Goal: Ask a question

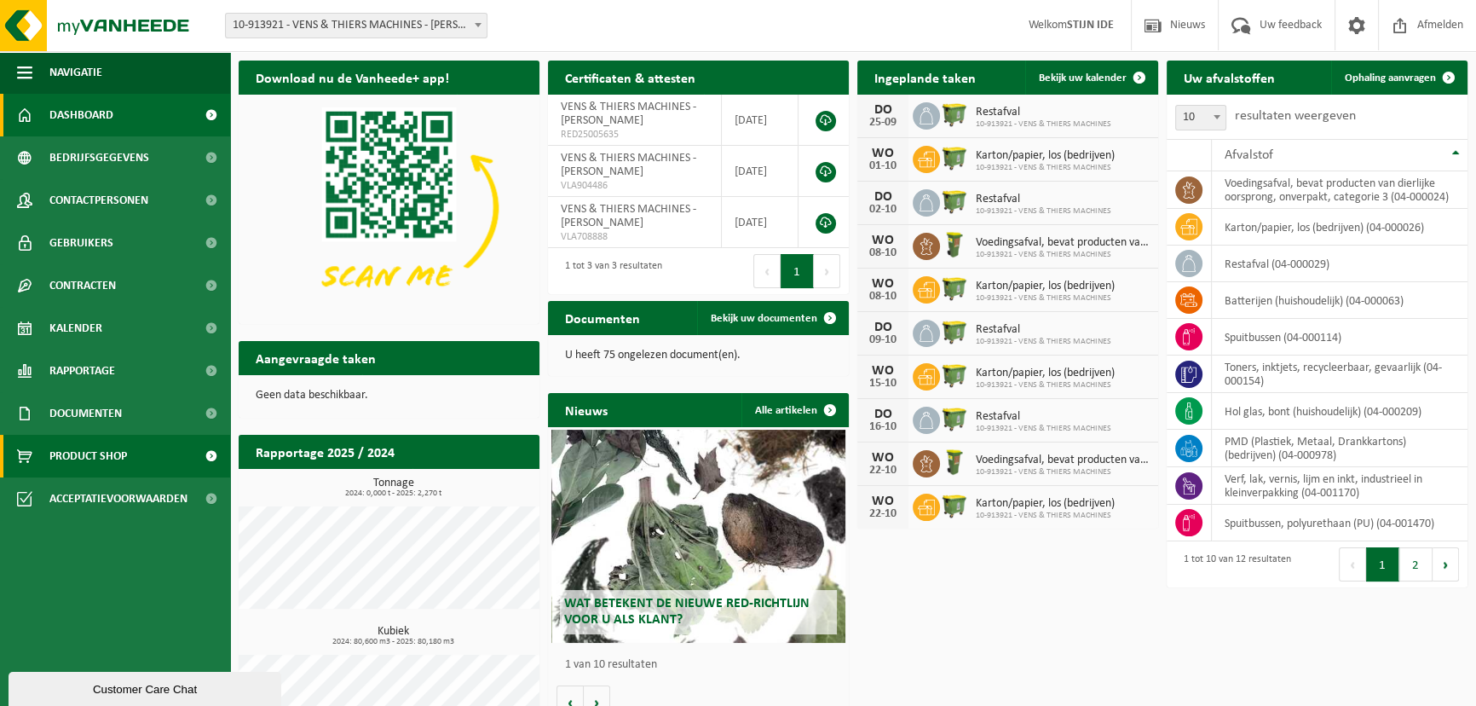
click at [62, 452] on span "Product Shop" at bounding box center [88, 456] width 78 height 43
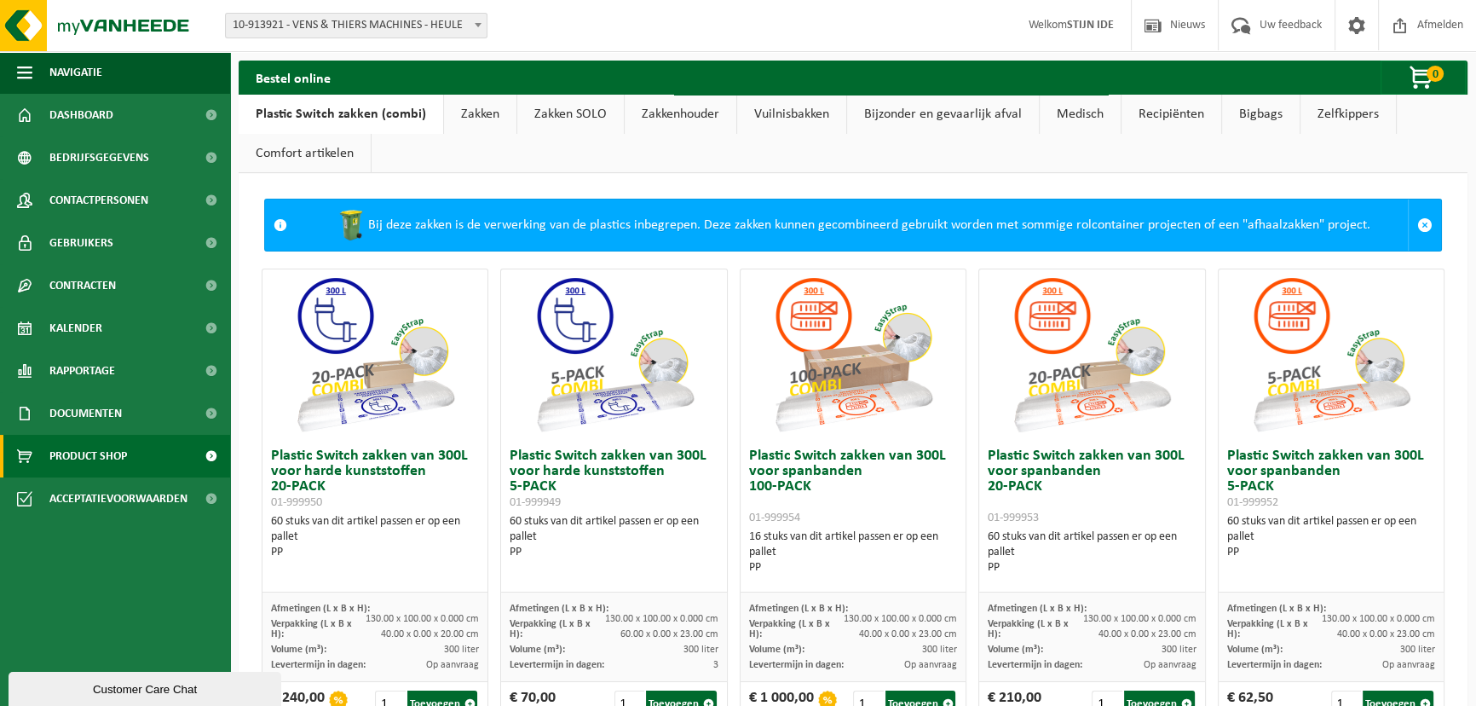
click at [766, 110] on link "Vuilnisbakken" at bounding box center [791, 114] width 109 height 39
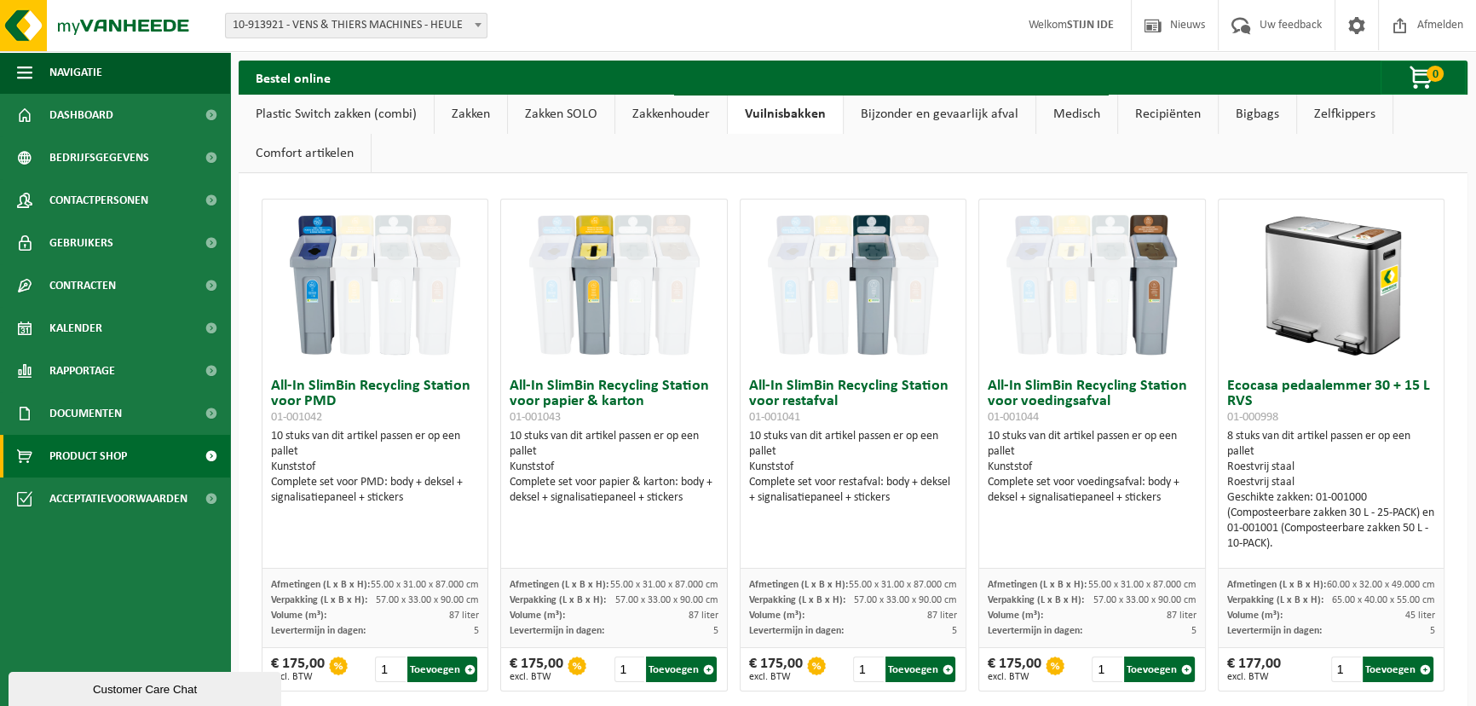
click at [1168, 108] on link "Recipiënten" at bounding box center [1168, 114] width 100 height 39
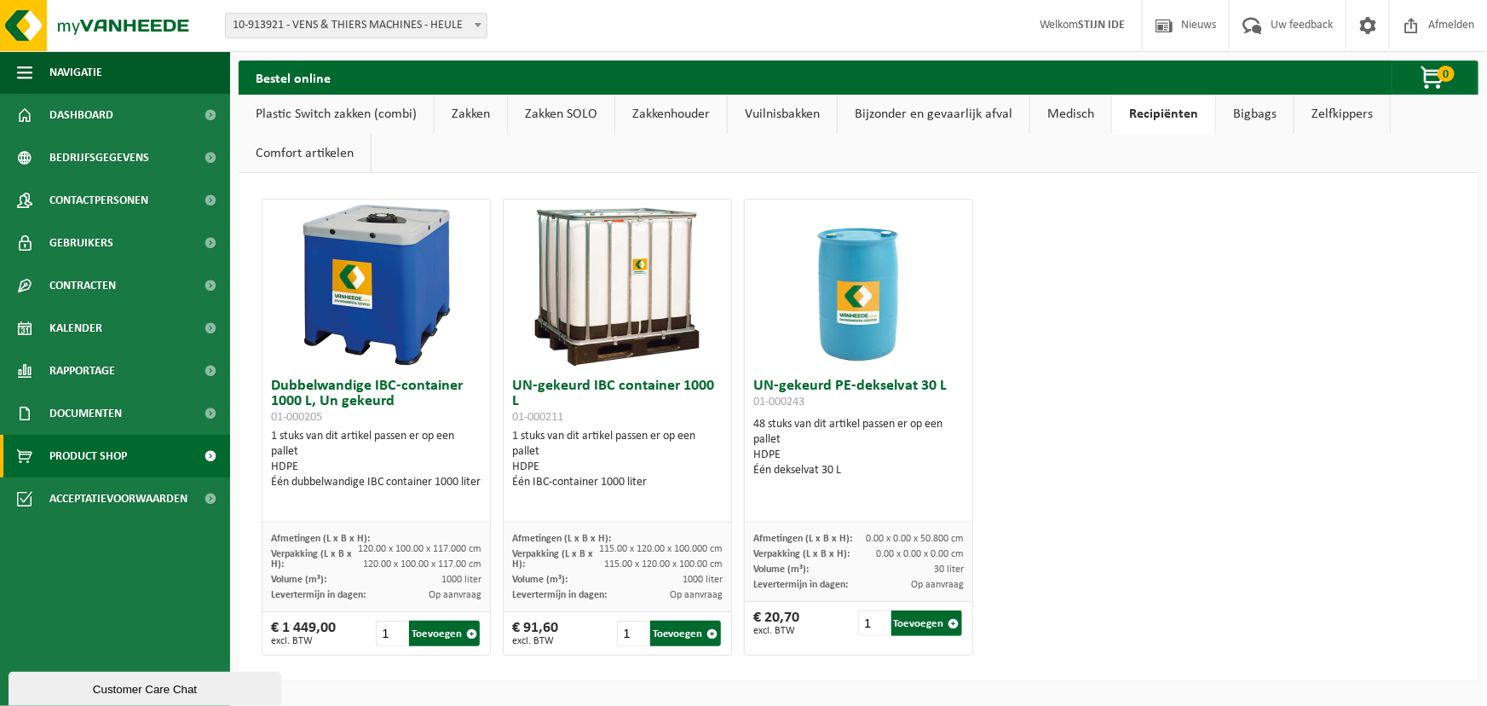
click at [1247, 111] on link "Bigbags" at bounding box center [1255, 114] width 78 height 39
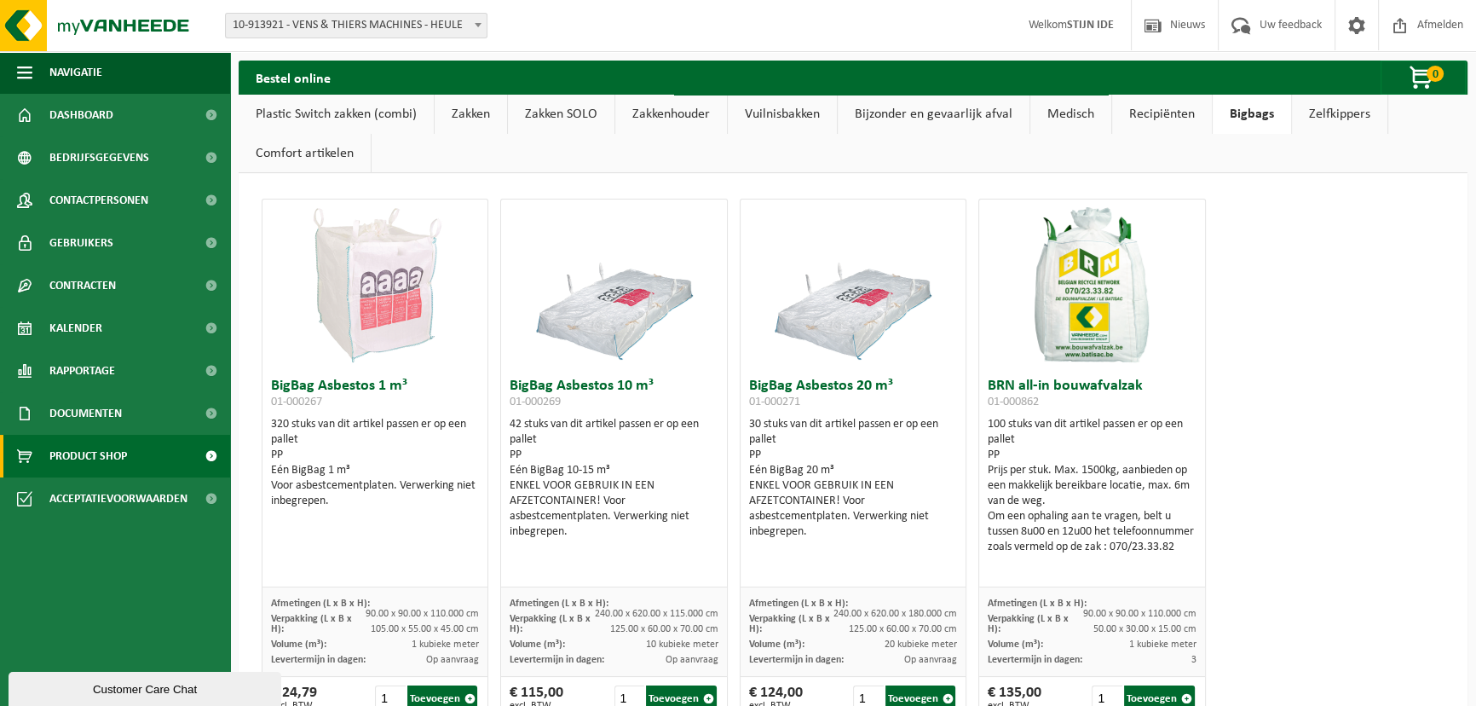
click at [288, 147] on link "Comfort artikelen" at bounding box center [305, 153] width 132 height 39
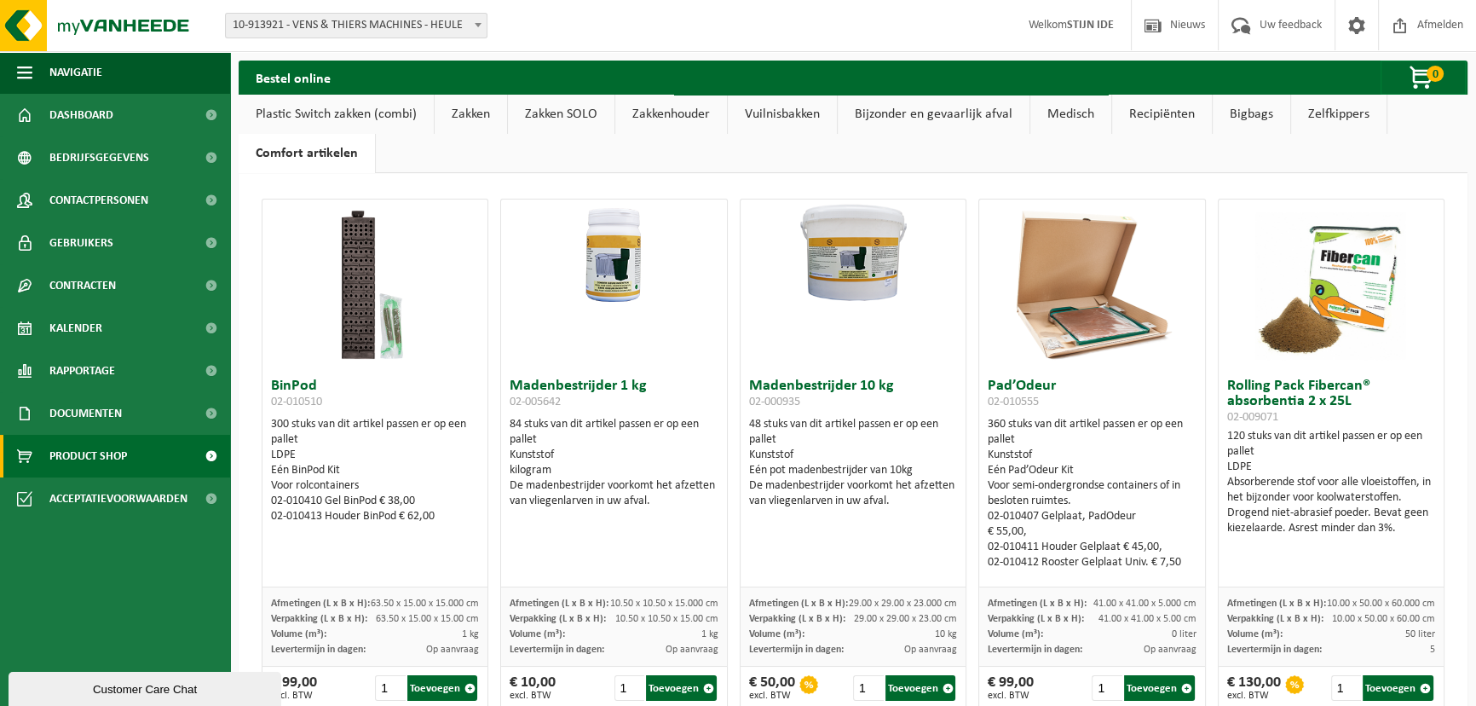
click at [1322, 112] on link "Zelfkippers" at bounding box center [1338, 114] width 95 height 39
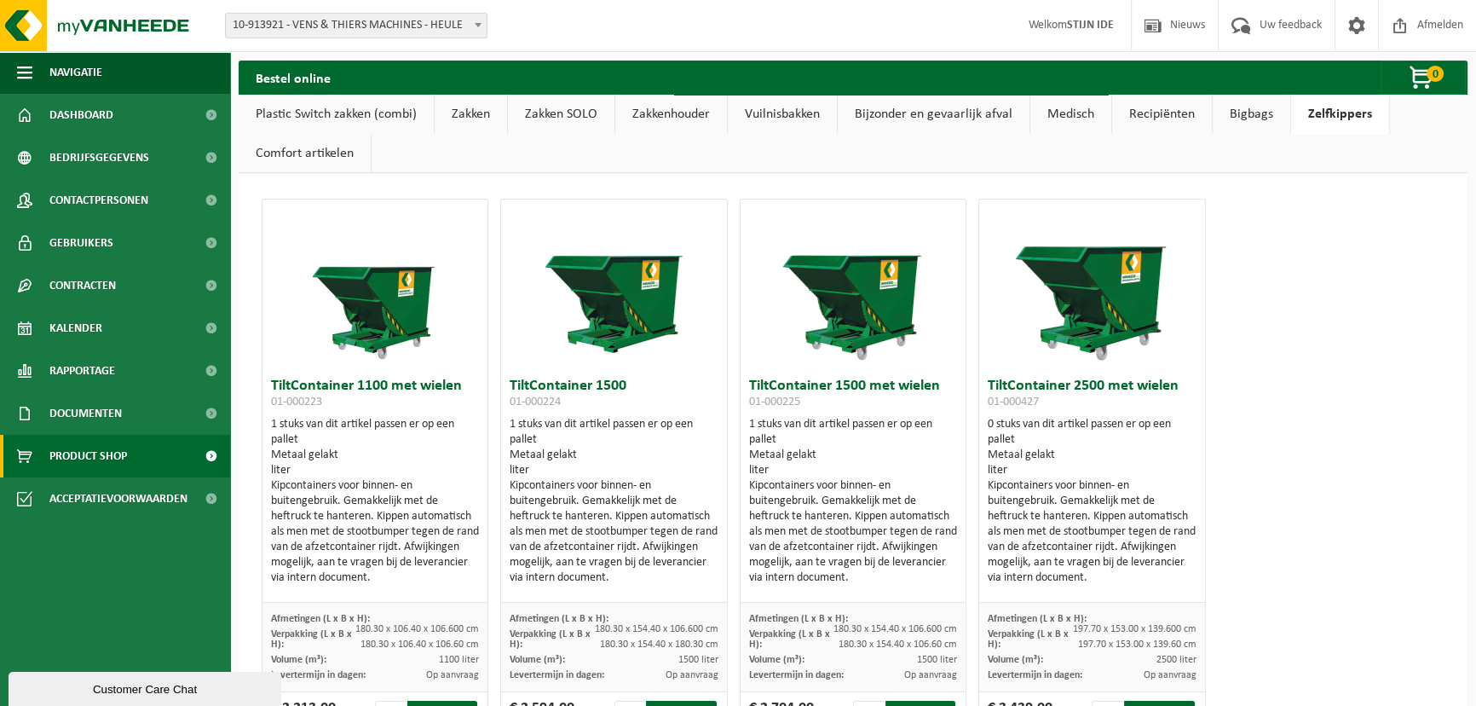
click at [783, 105] on link "Vuilnisbakken" at bounding box center [782, 114] width 109 height 39
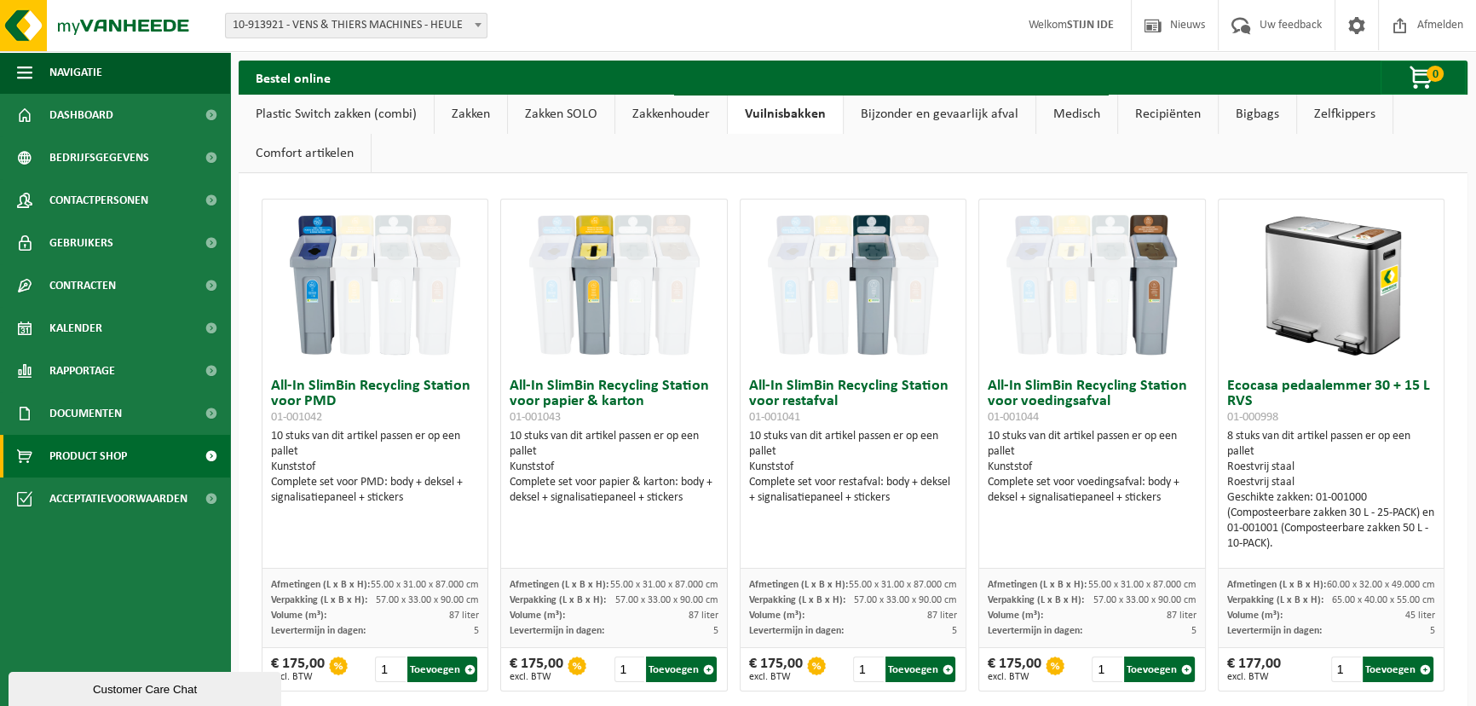
click at [898, 110] on link "Bijzonder en gevaarlijk afval" at bounding box center [940, 114] width 192 height 39
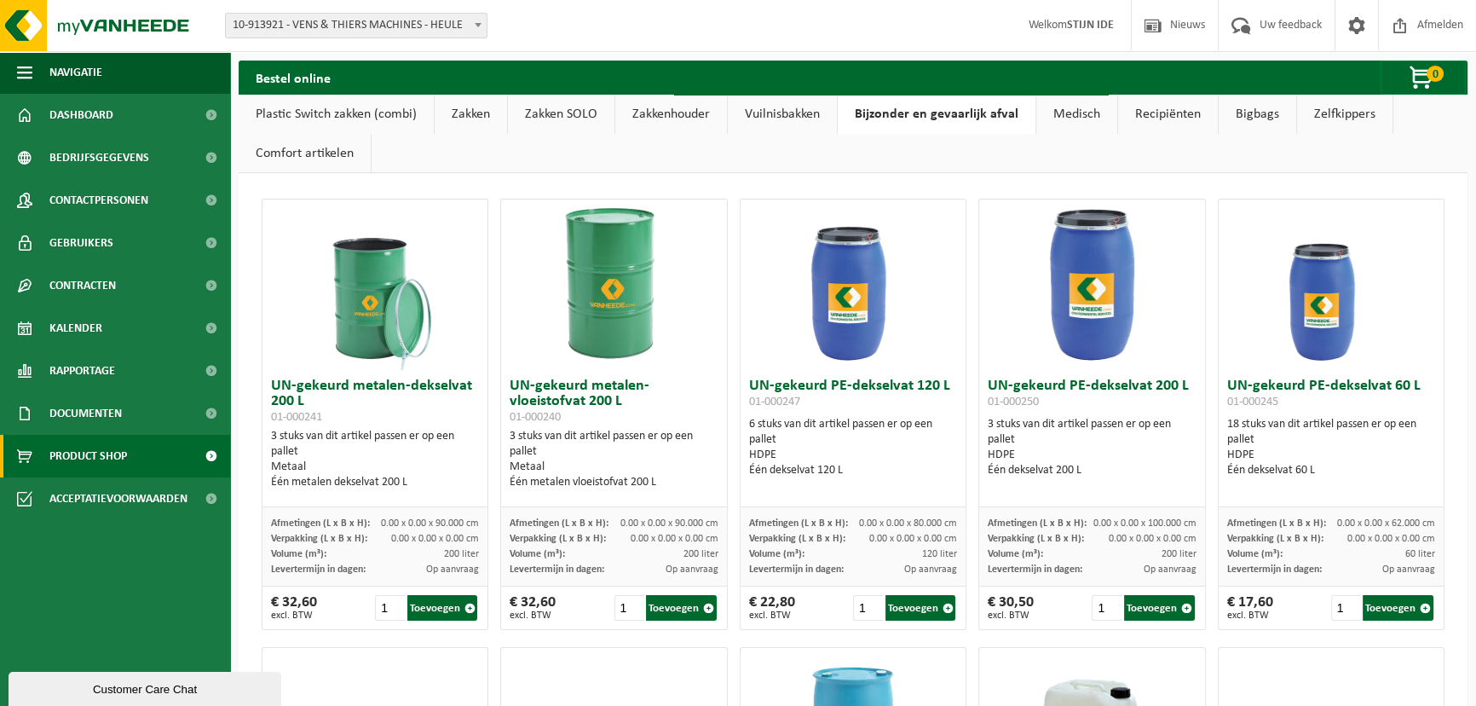
click at [384, 110] on link "Plastic Switch zakken (combi)" at bounding box center [336, 114] width 195 height 39
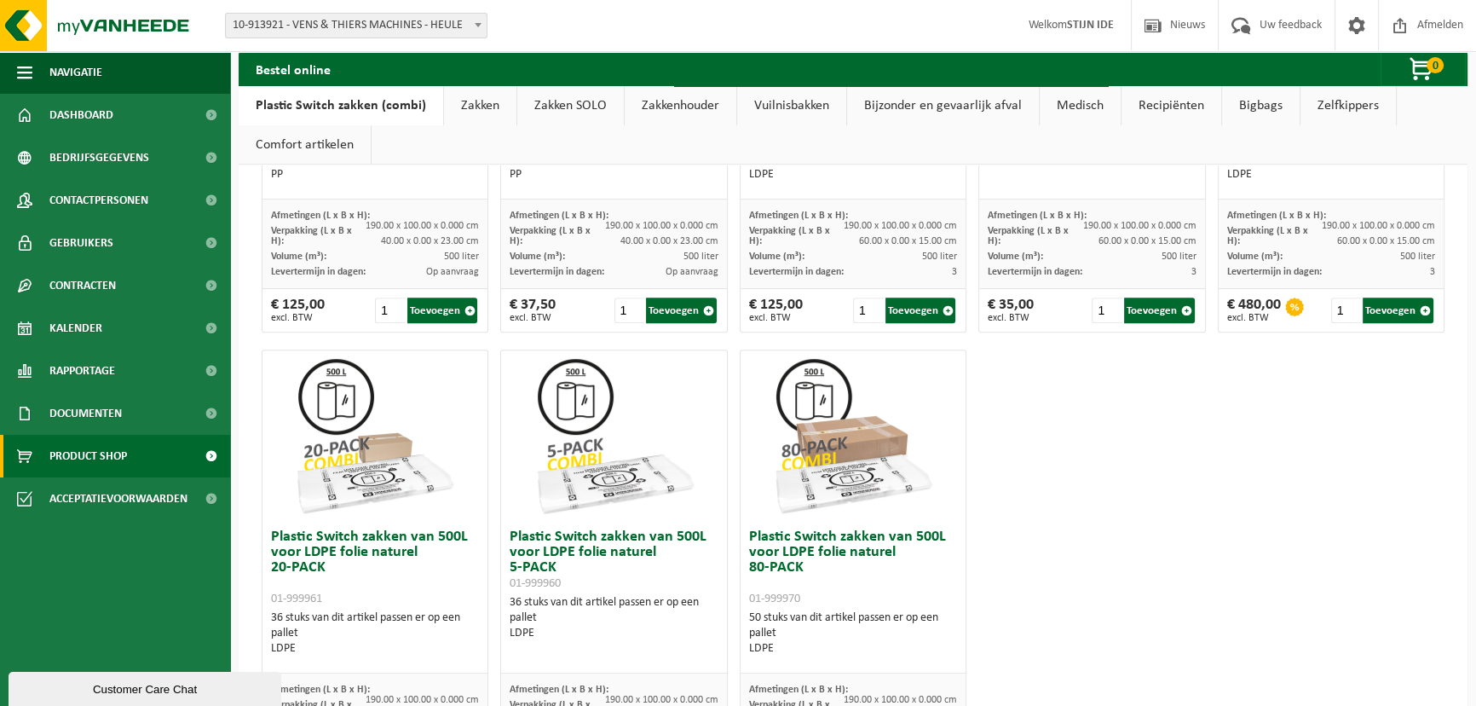
scroll to position [1008, 0]
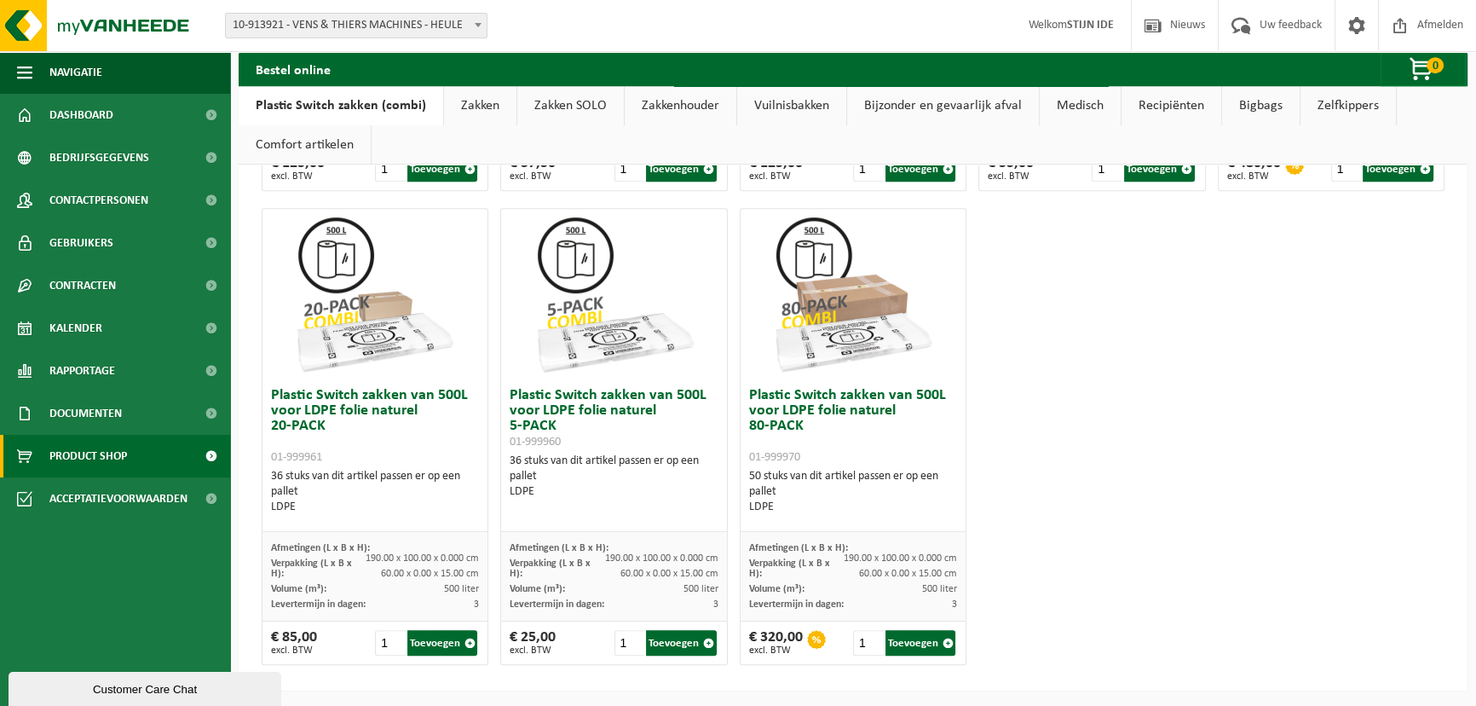
click at [466, 93] on link "Zakken" at bounding box center [480, 105] width 72 height 39
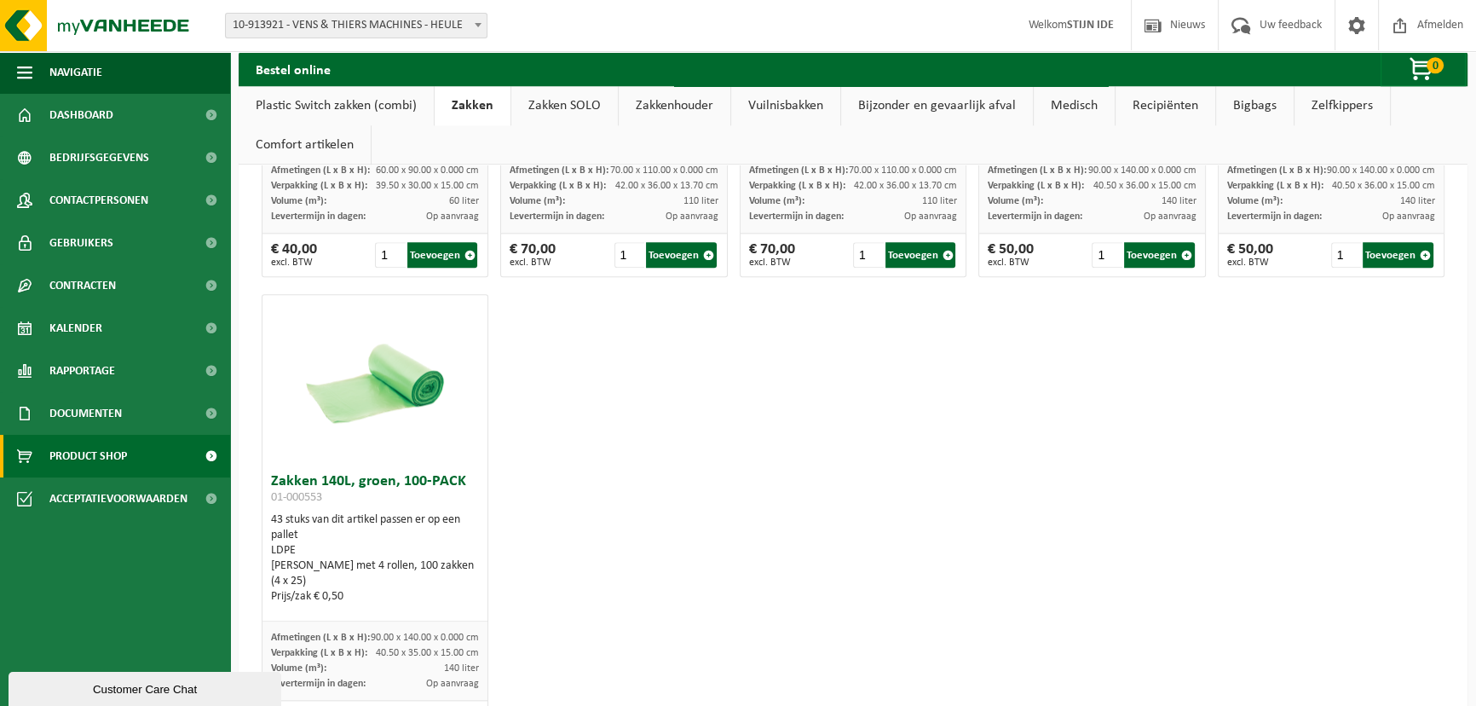
scroll to position [2422, 0]
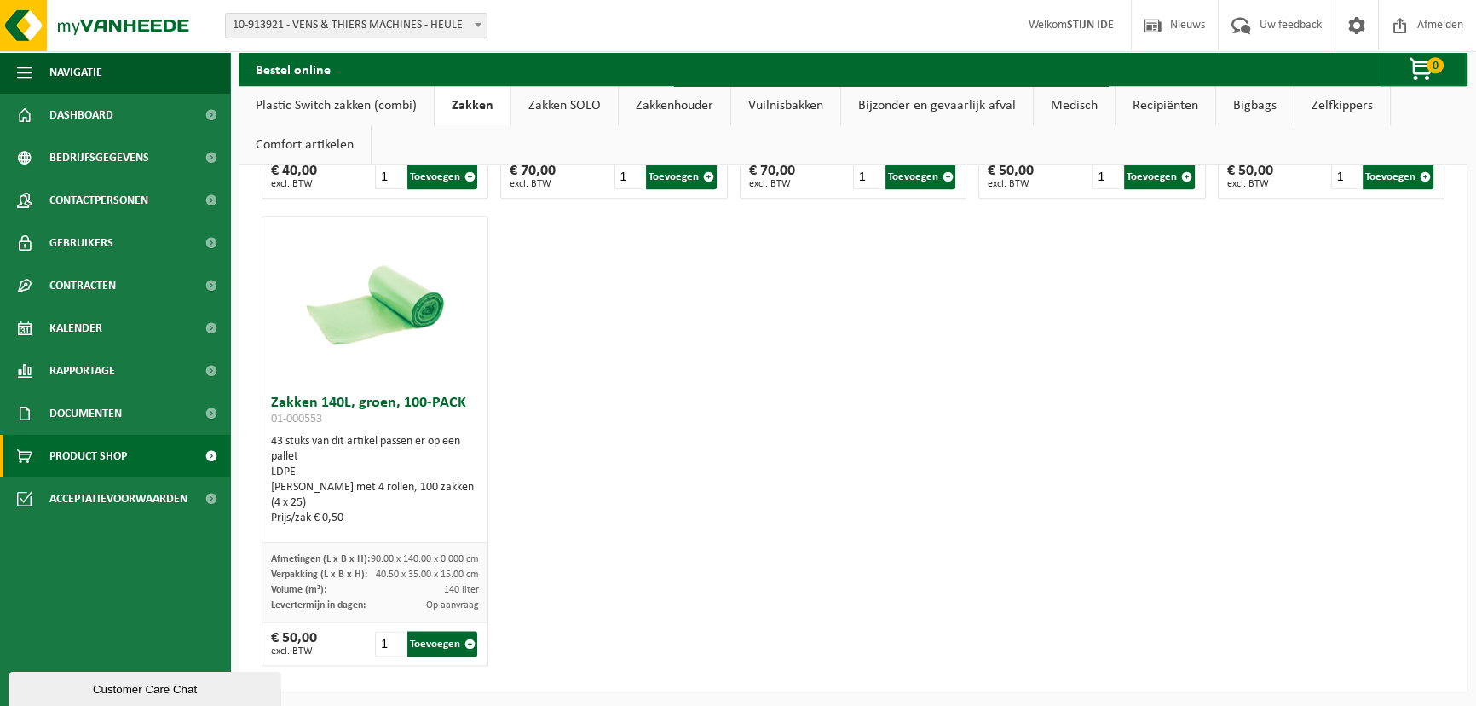
click at [553, 96] on link "Zakken SOLO" at bounding box center [564, 105] width 107 height 39
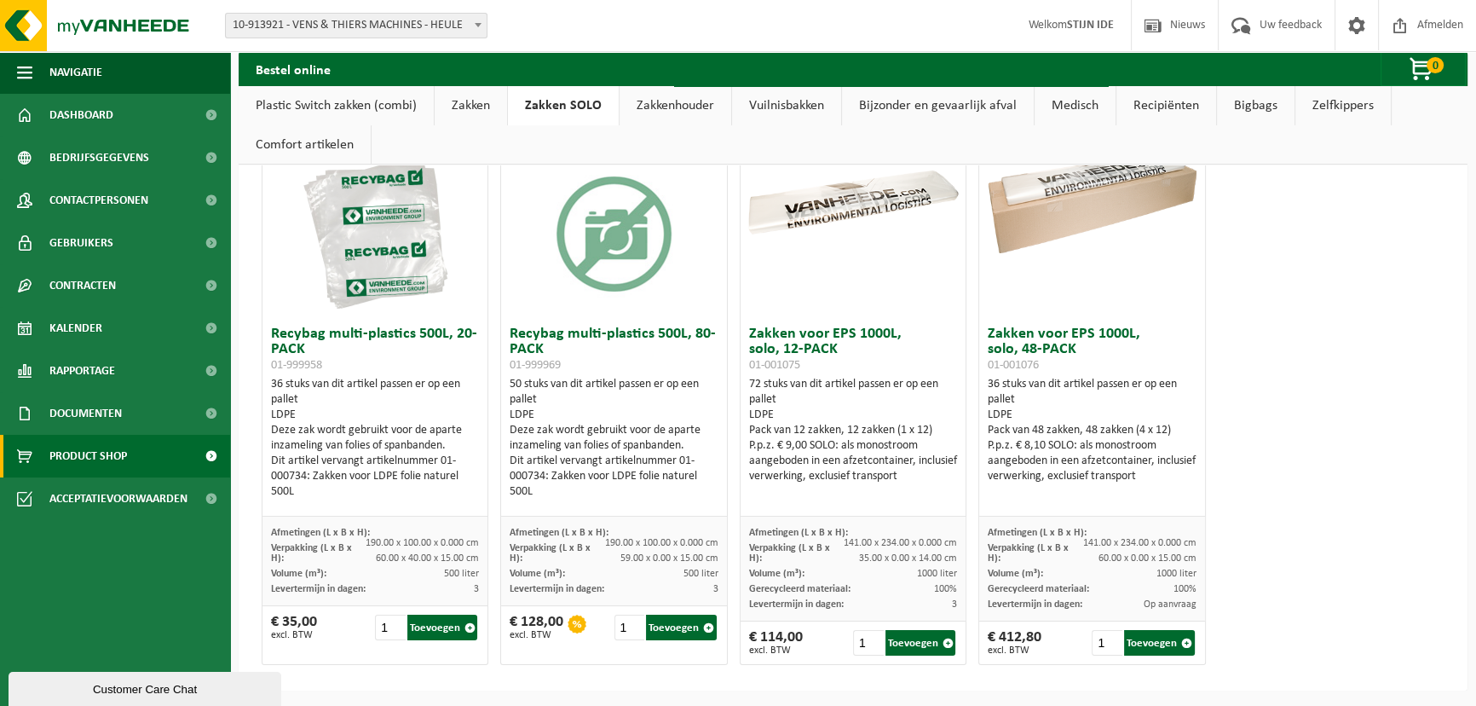
click at [665, 99] on link "Zakkenhouder" at bounding box center [675, 105] width 112 height 39
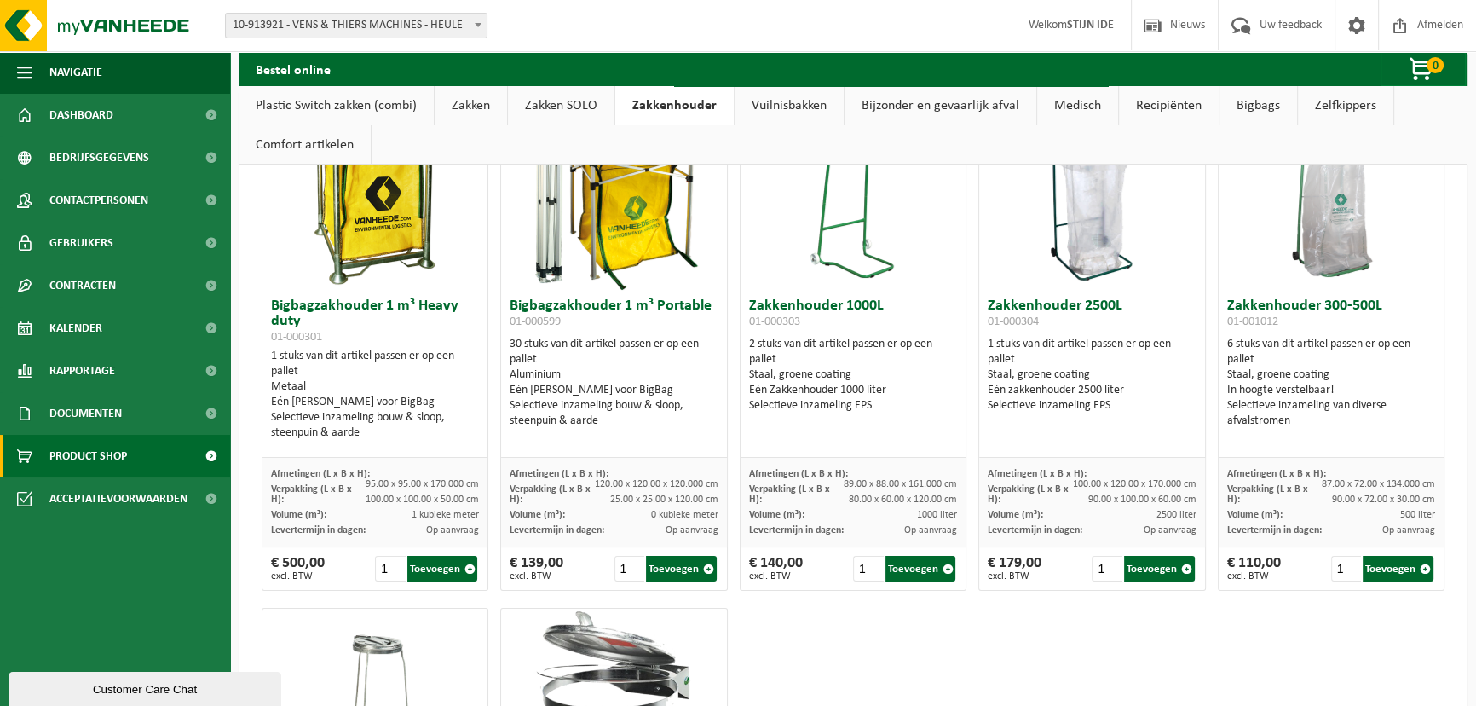
scroll to position [486, 0]
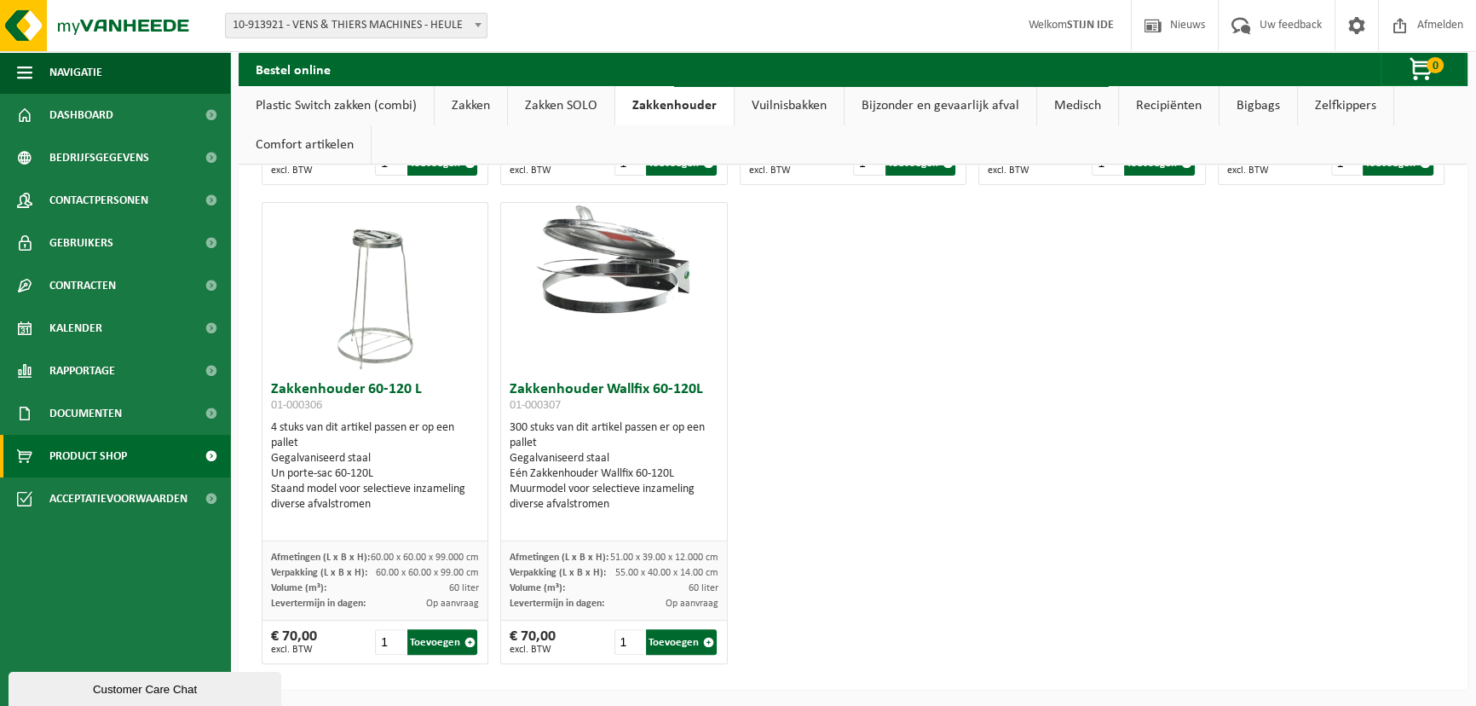
click at [781, 101] on link "Vuilnisbakken" at bounding box center [789, 105] width 109 height 39
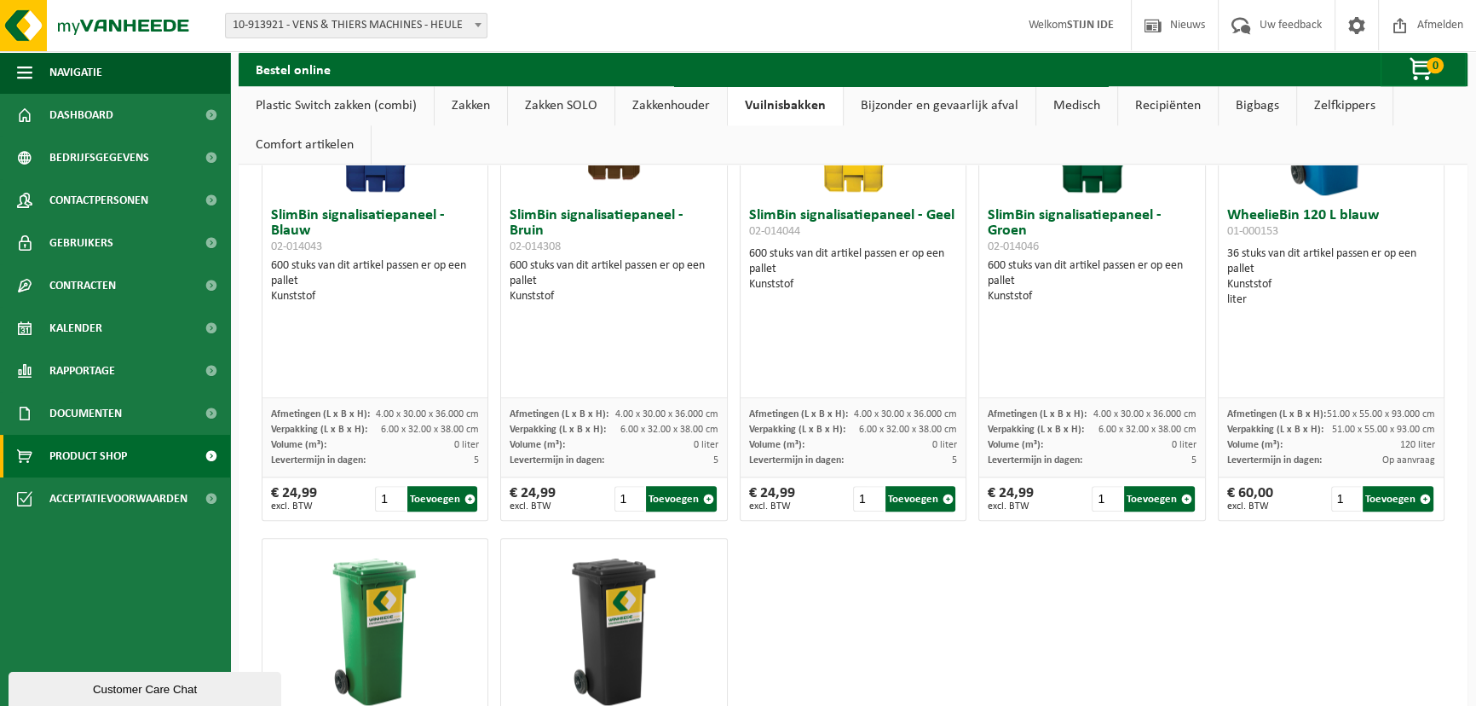
scroll to position [2573, 0]
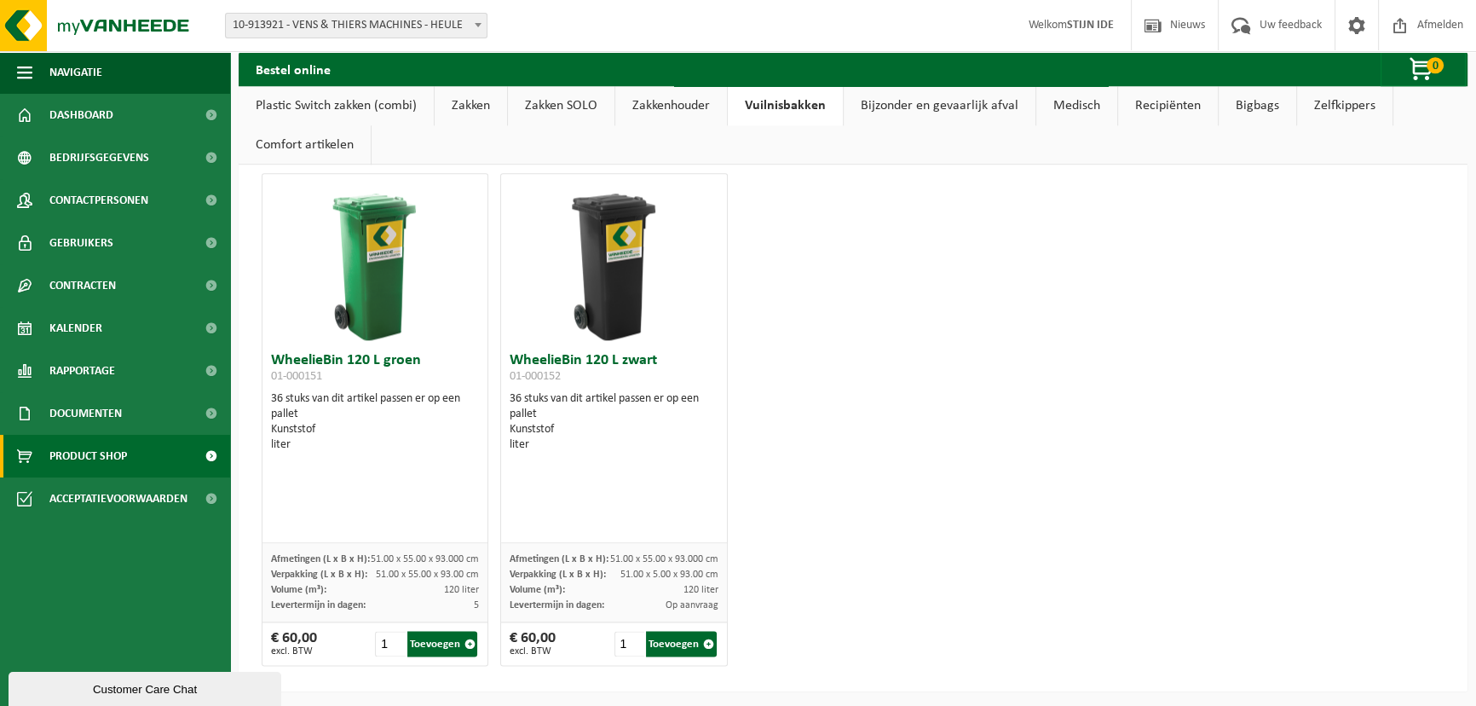
click at [899, 101] on link "Bijzonder en gevaarlijk afval" at bounding box center [940, 105] width 192 height 39
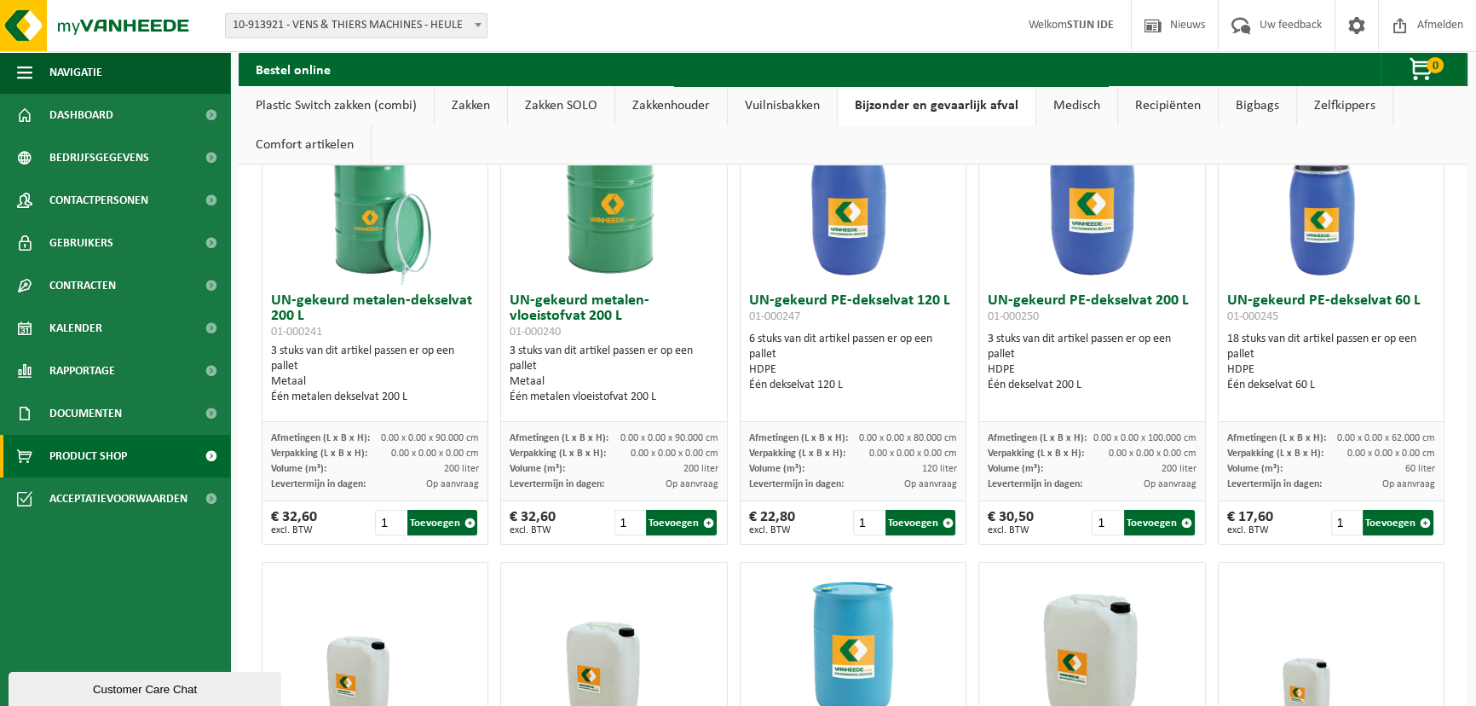
scroll to position [0, 0]
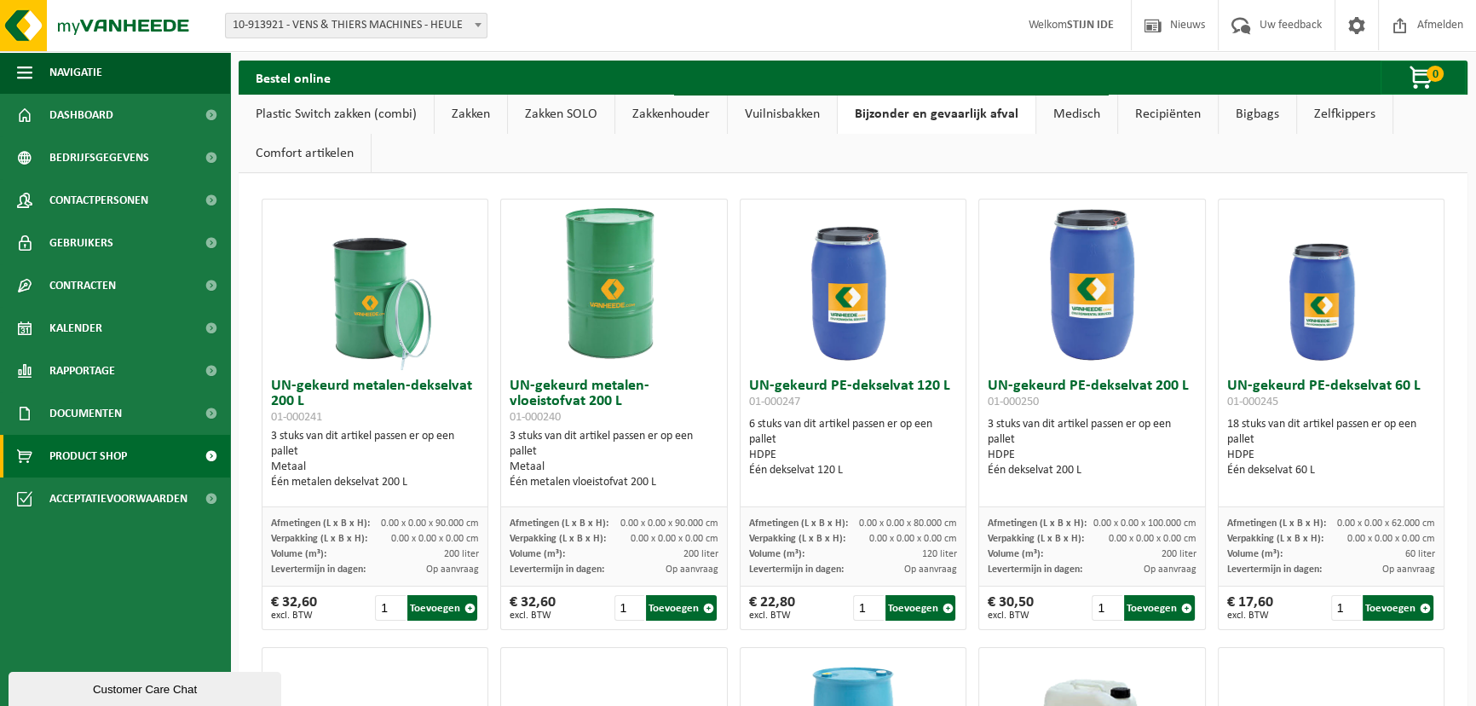
click at [1061, 109] on link "Medisch" at bounding box center [1076, 114] width 81 height 39
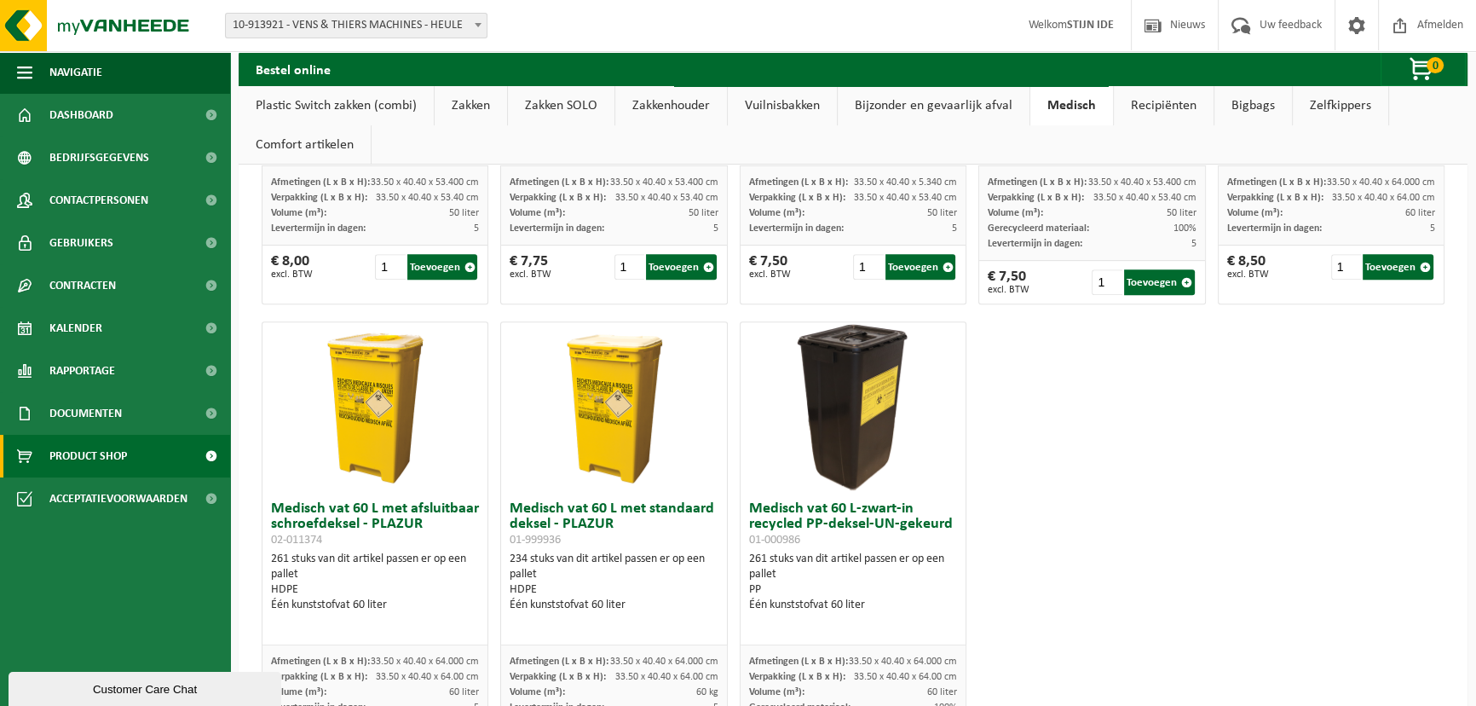
scroll to position [954, 0]
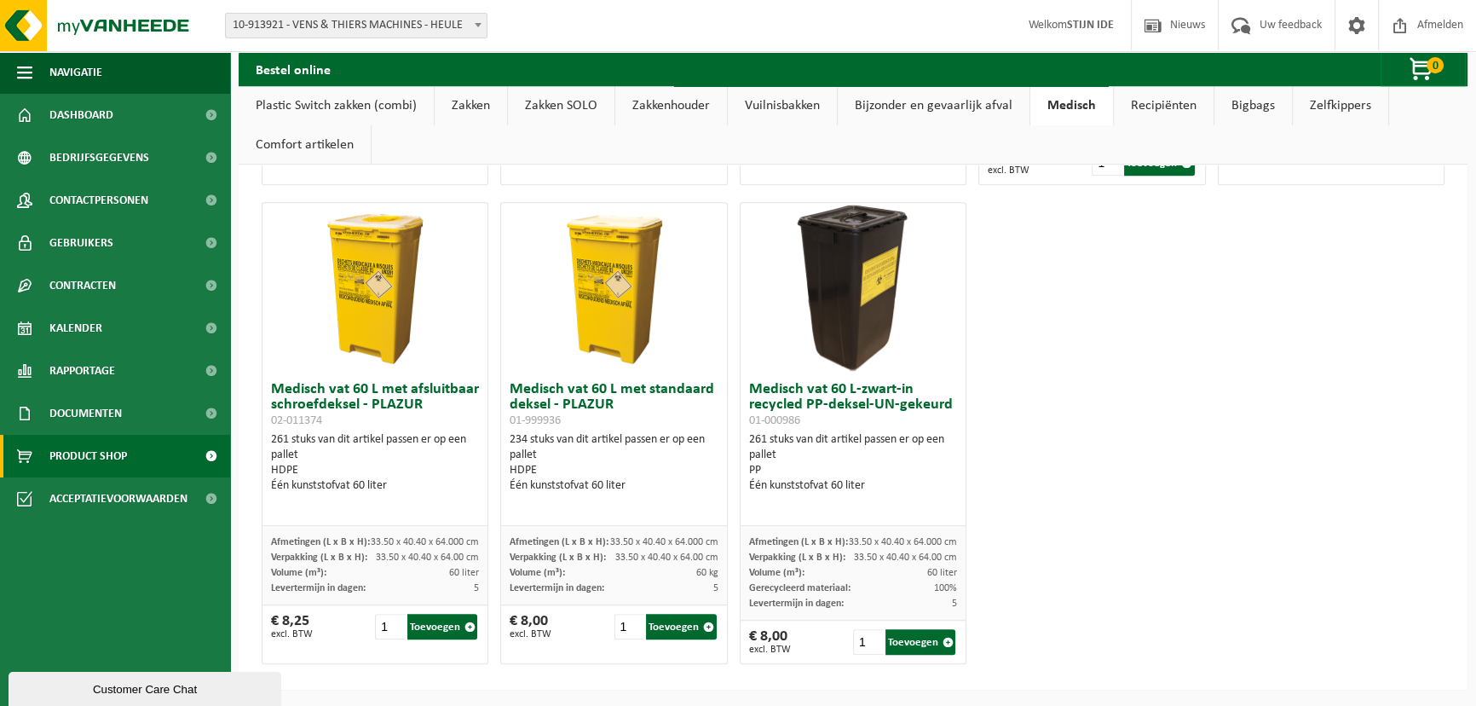
click at [1147, 95] on link "Recipiënten" at bounding box center [1164, 105] width 100 height 39
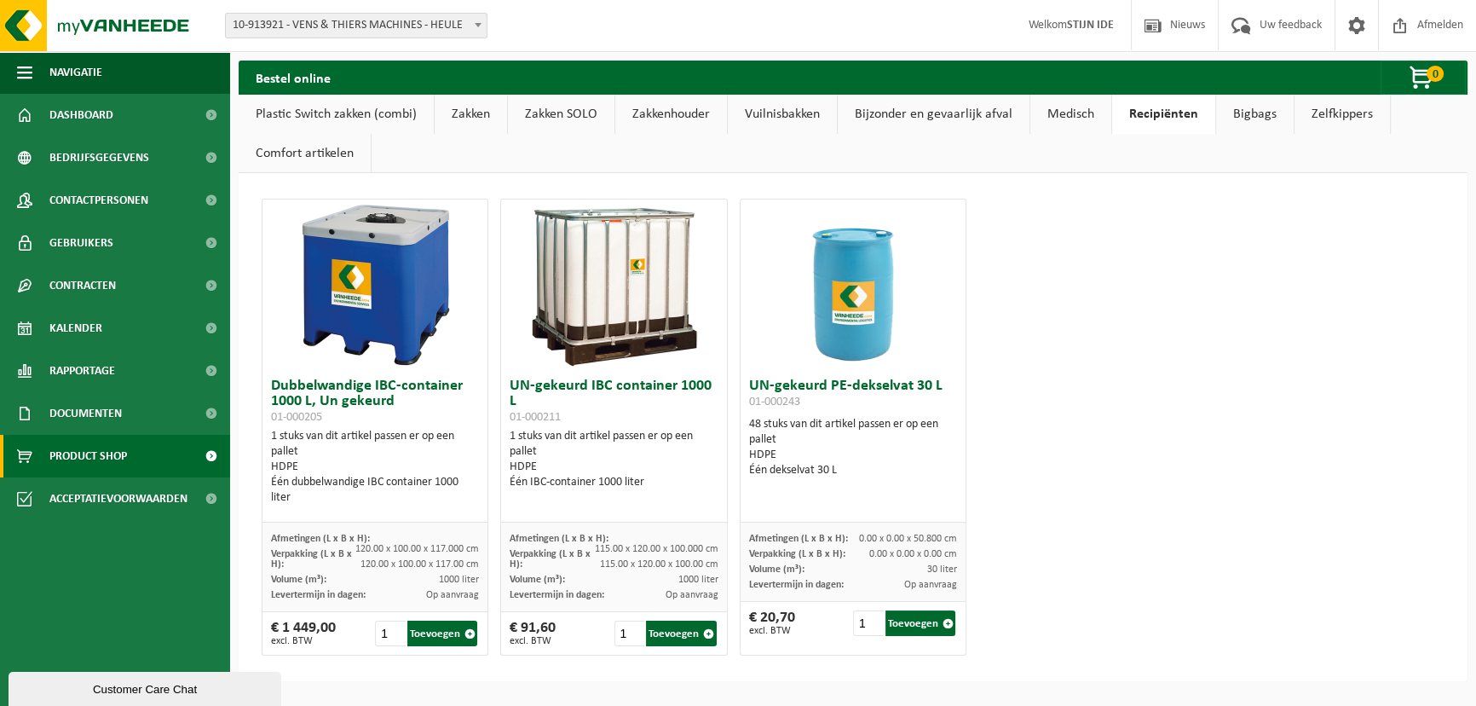
scroll to position [0, 0]
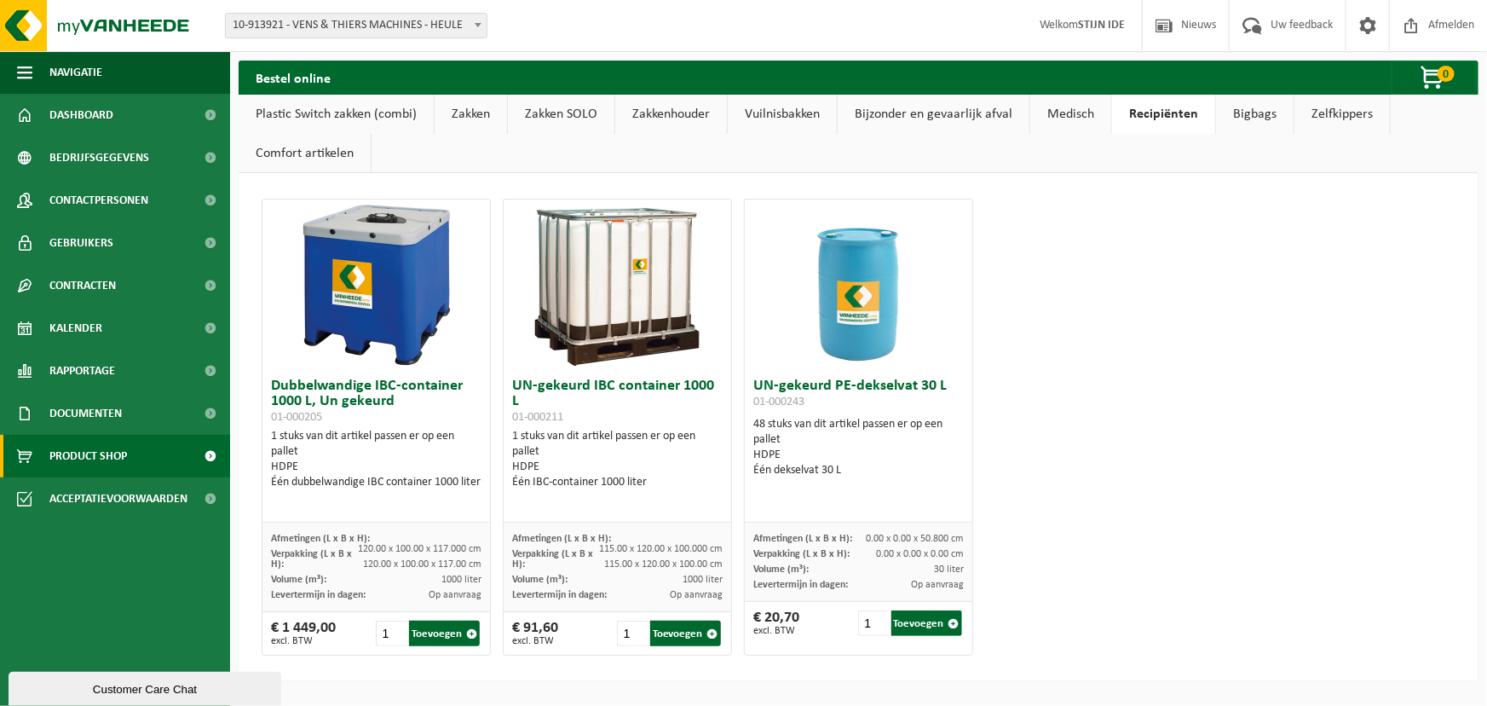
click at [1236, 109] on link "Bigbags" at bounding box center [1255, 114] width 78 height 39
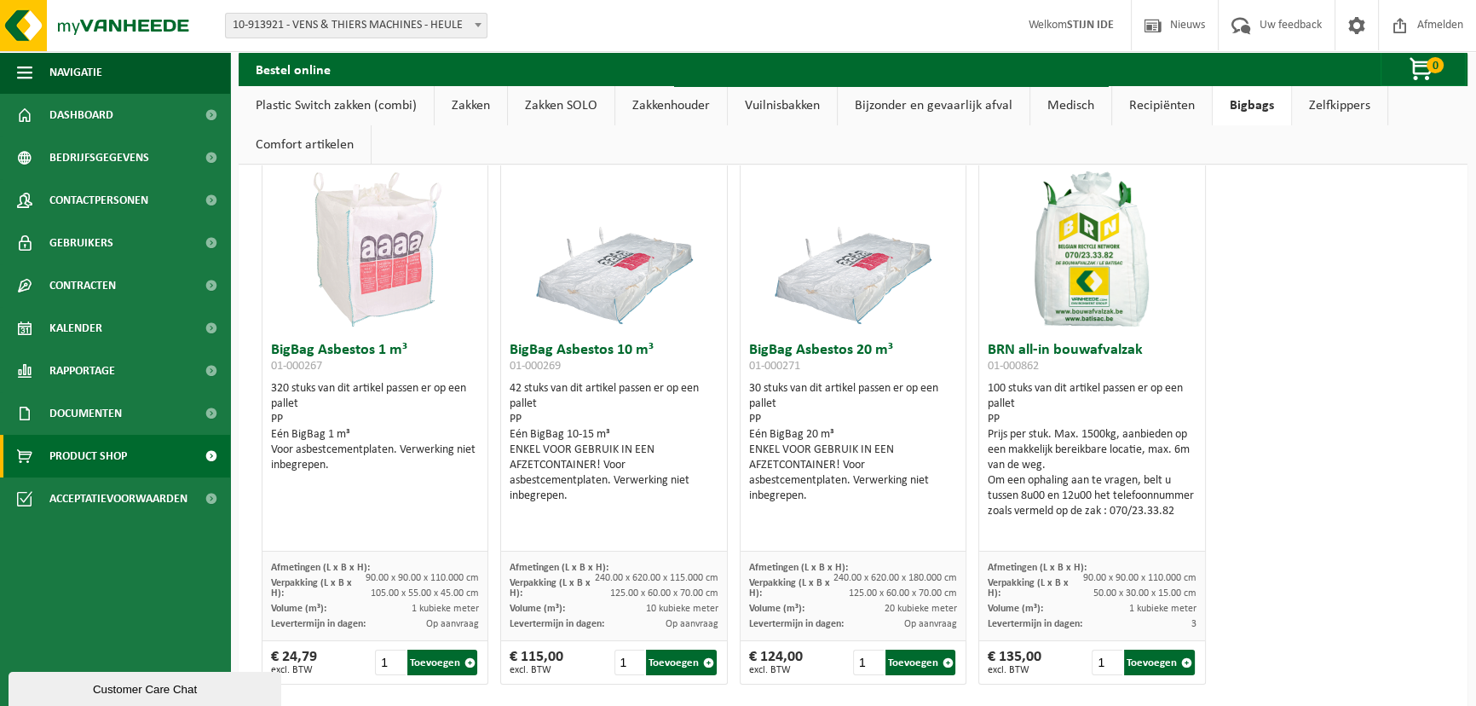
scroll to position [56, 0]
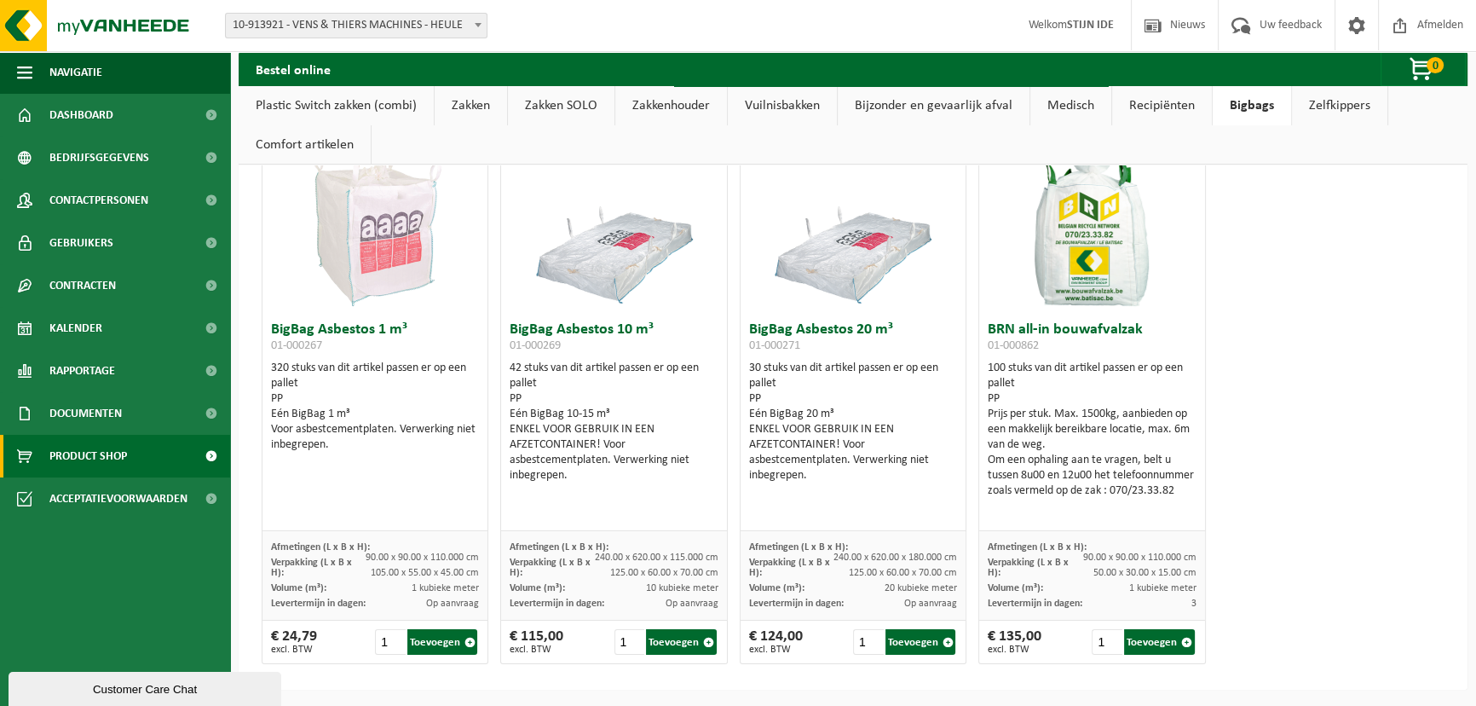
click at [1338, 100] on link "Zelfkippers" at bounding box center [1339, 105] width 95 height 39
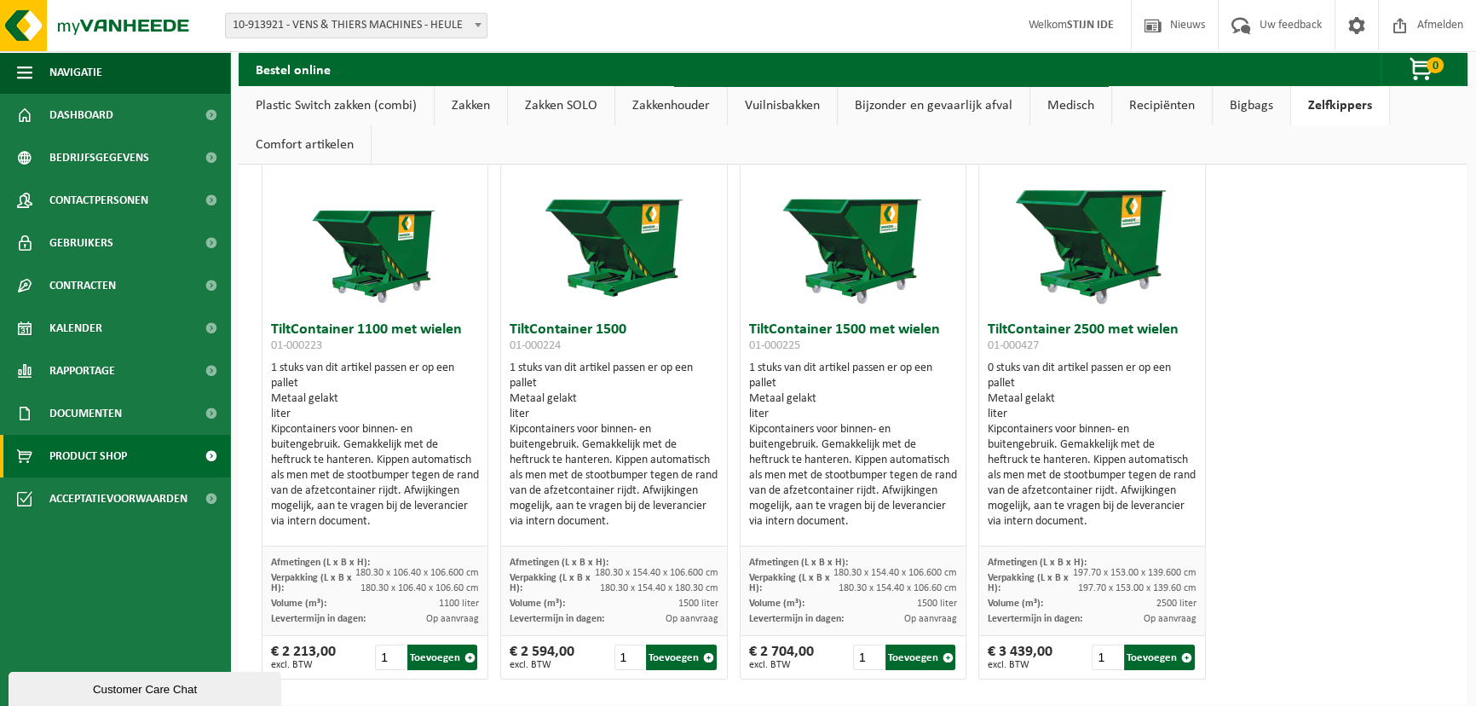
scroll to position [72, 0]
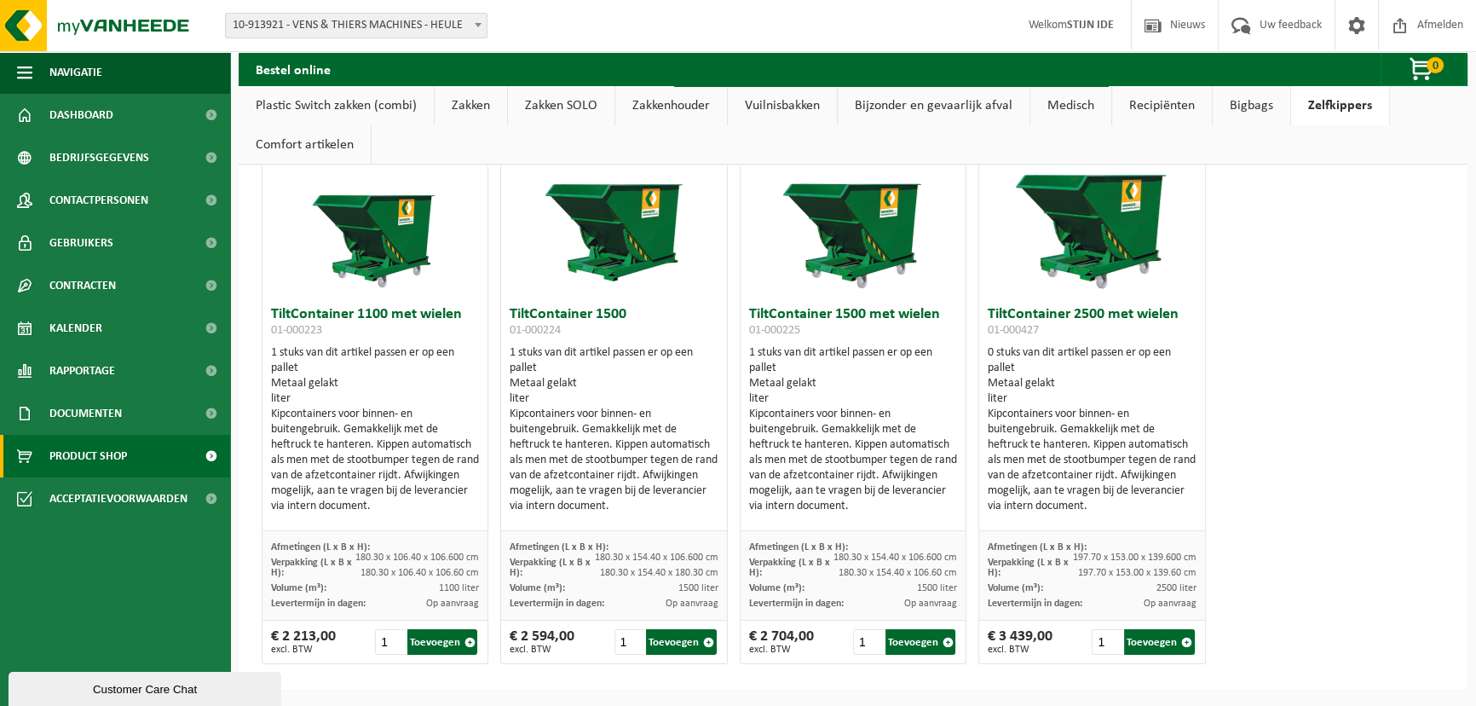
click at [302, 102] on link "Plastic Switch zakken (combi)" at bounding box center [336, 105] width 195 height 39
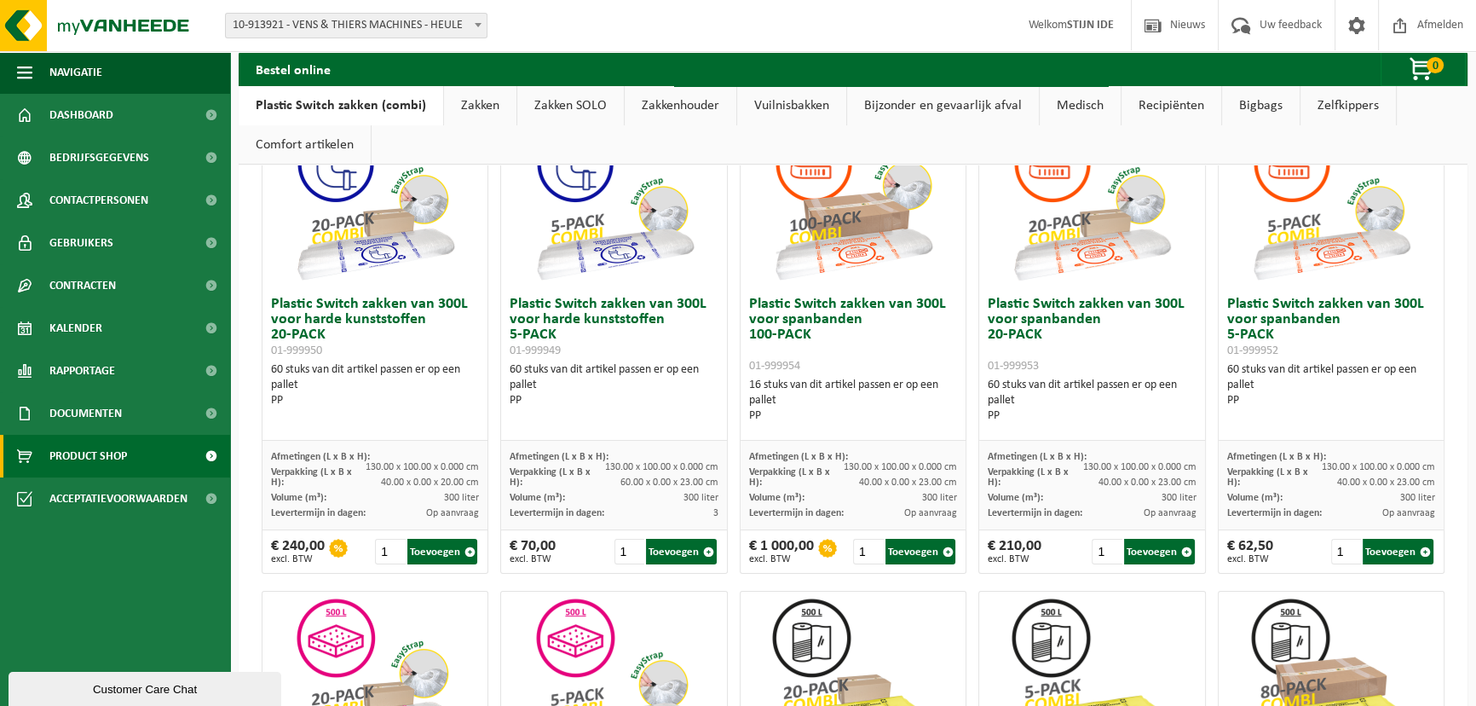
scroll to position [0, 0]
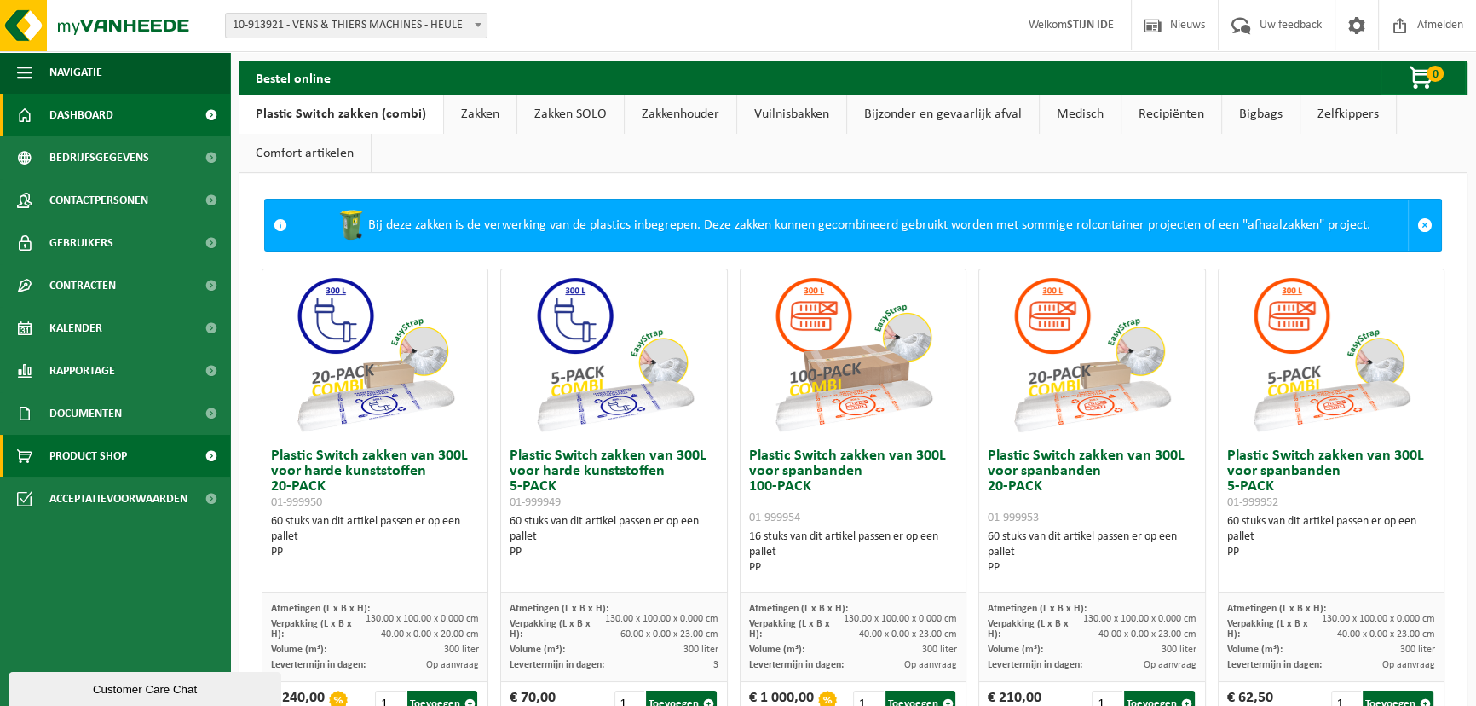
click at [79, 115] on span "Dashboard" at bounding box center [81, 115] width 64 height 43
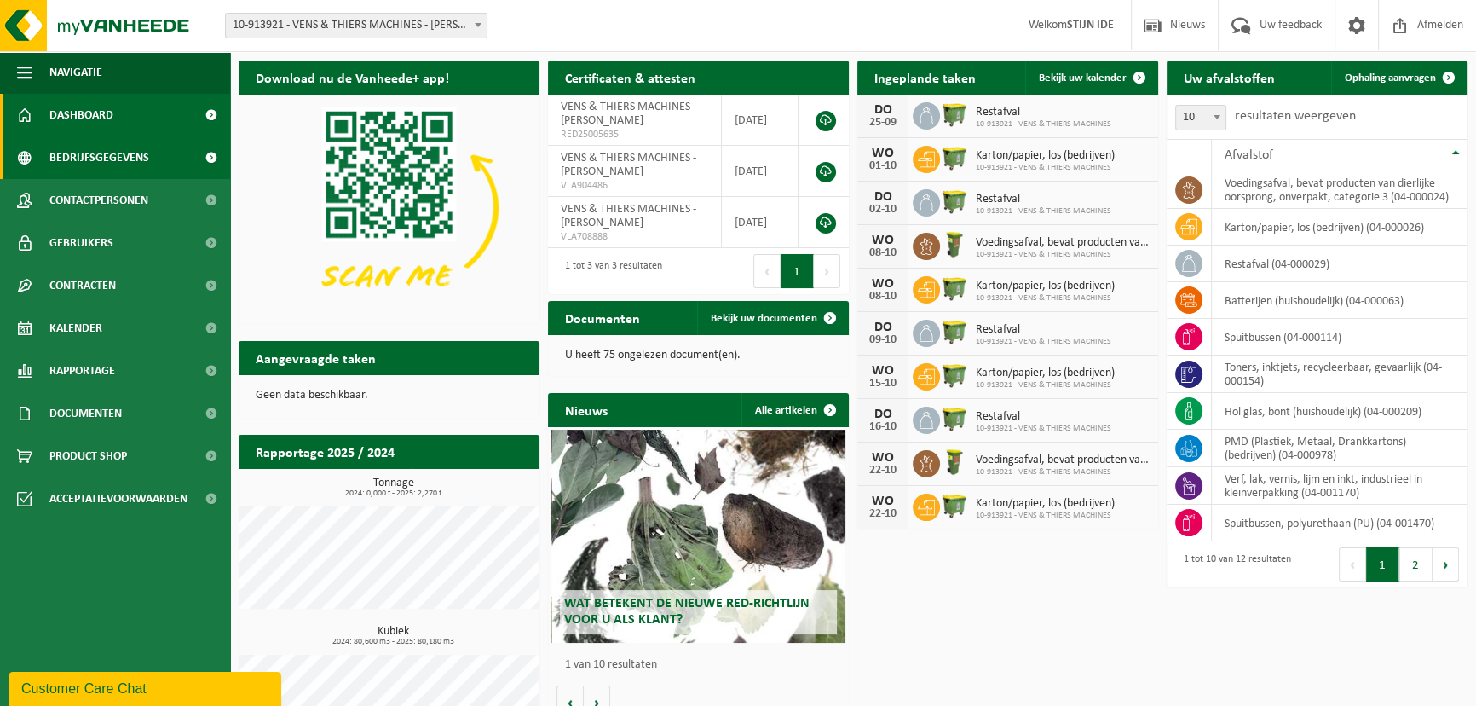
click at [113, 154] on span "Bedrijfsgegevens" at bounding box center [99, 157] width 100 height 43
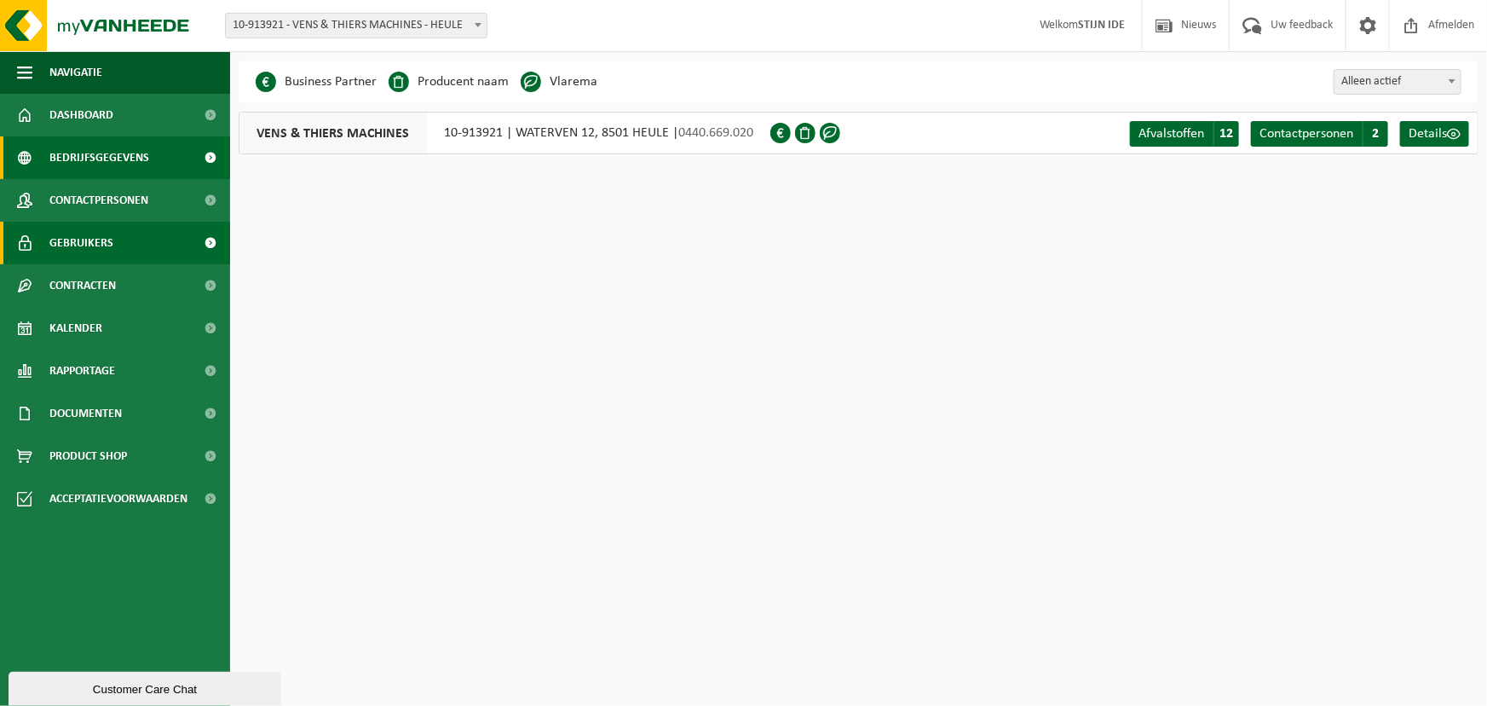
click at [92, 236] on span "Gebruikers" at bounding box center [81, 243] width 64 height 43
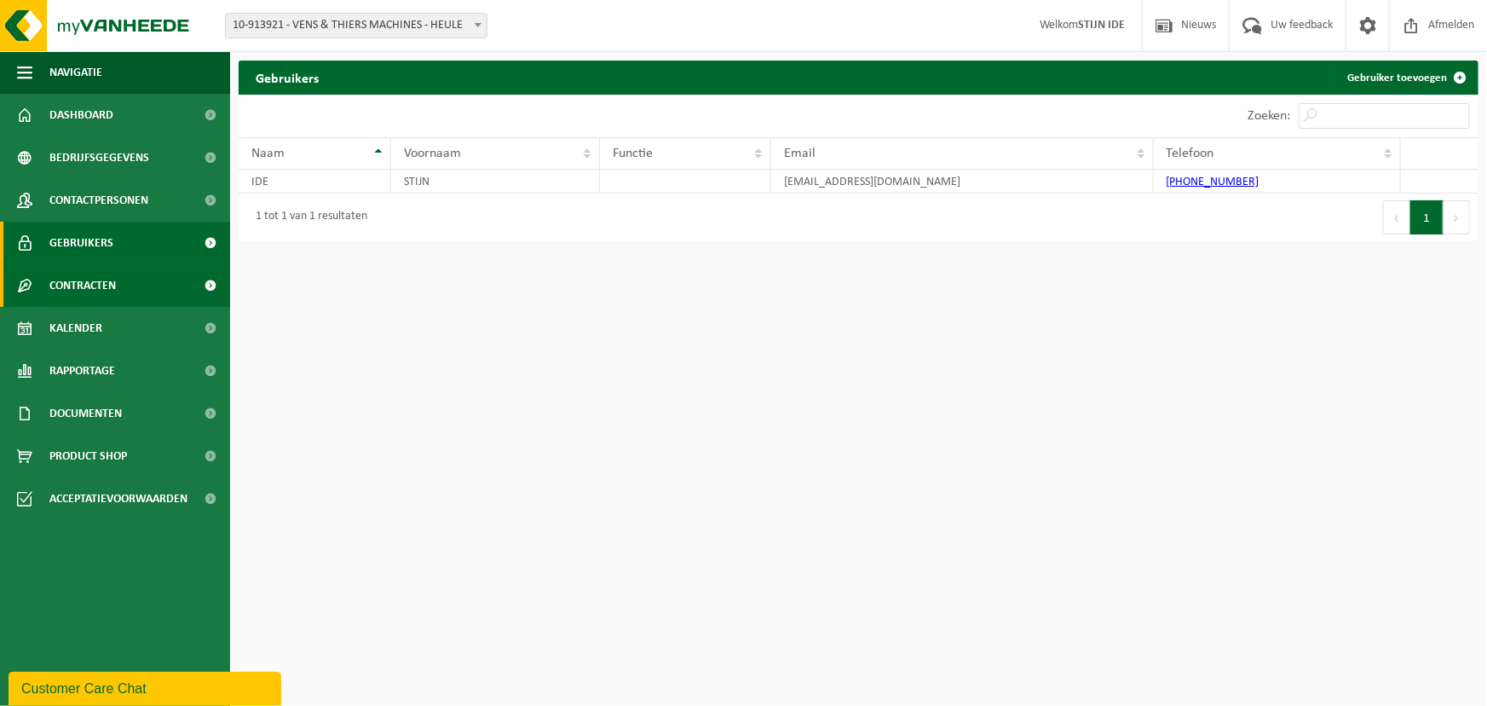
click at [85, 275] on span "Contracten" at bounding box center [82, 285] width 66 height 43
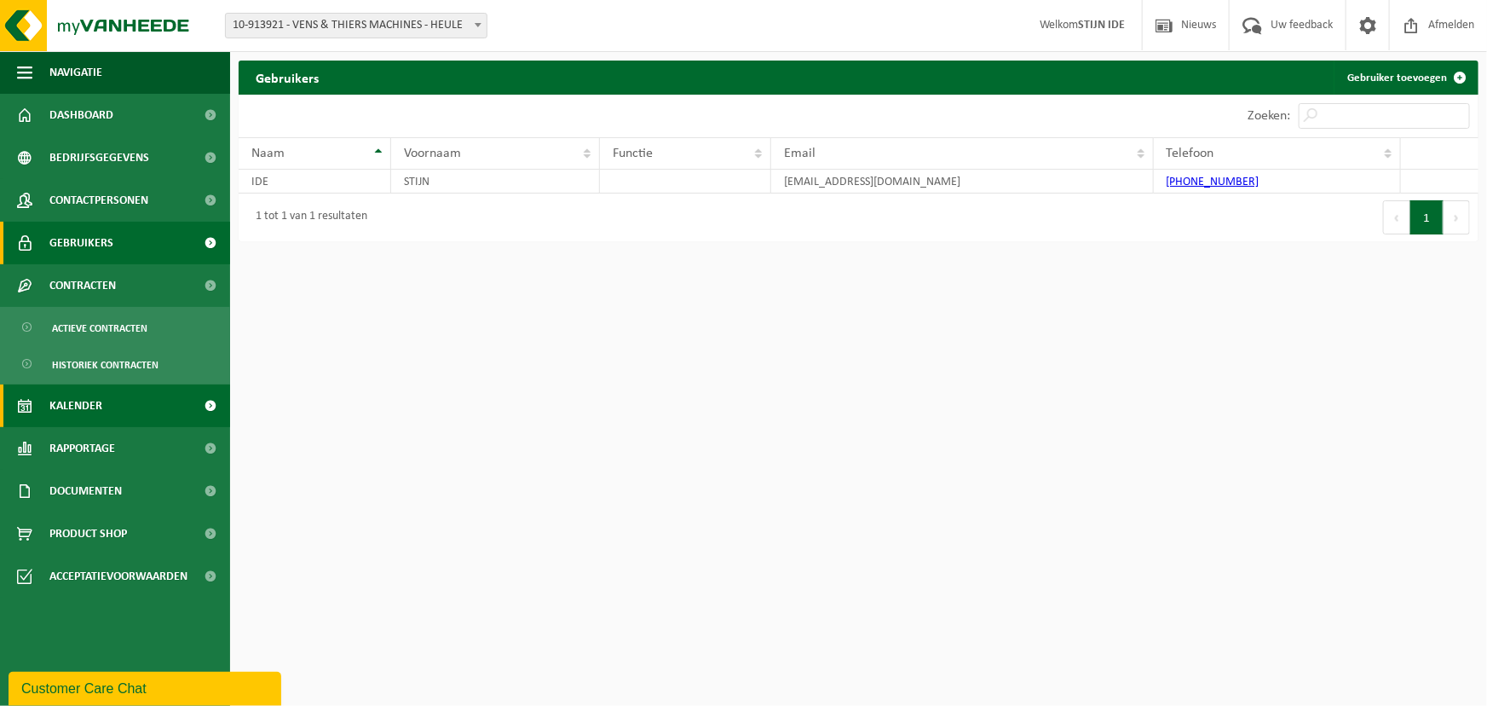
click at [70, 405] on span "Kalender" at bounding box center [75, 405] width 53 height 43
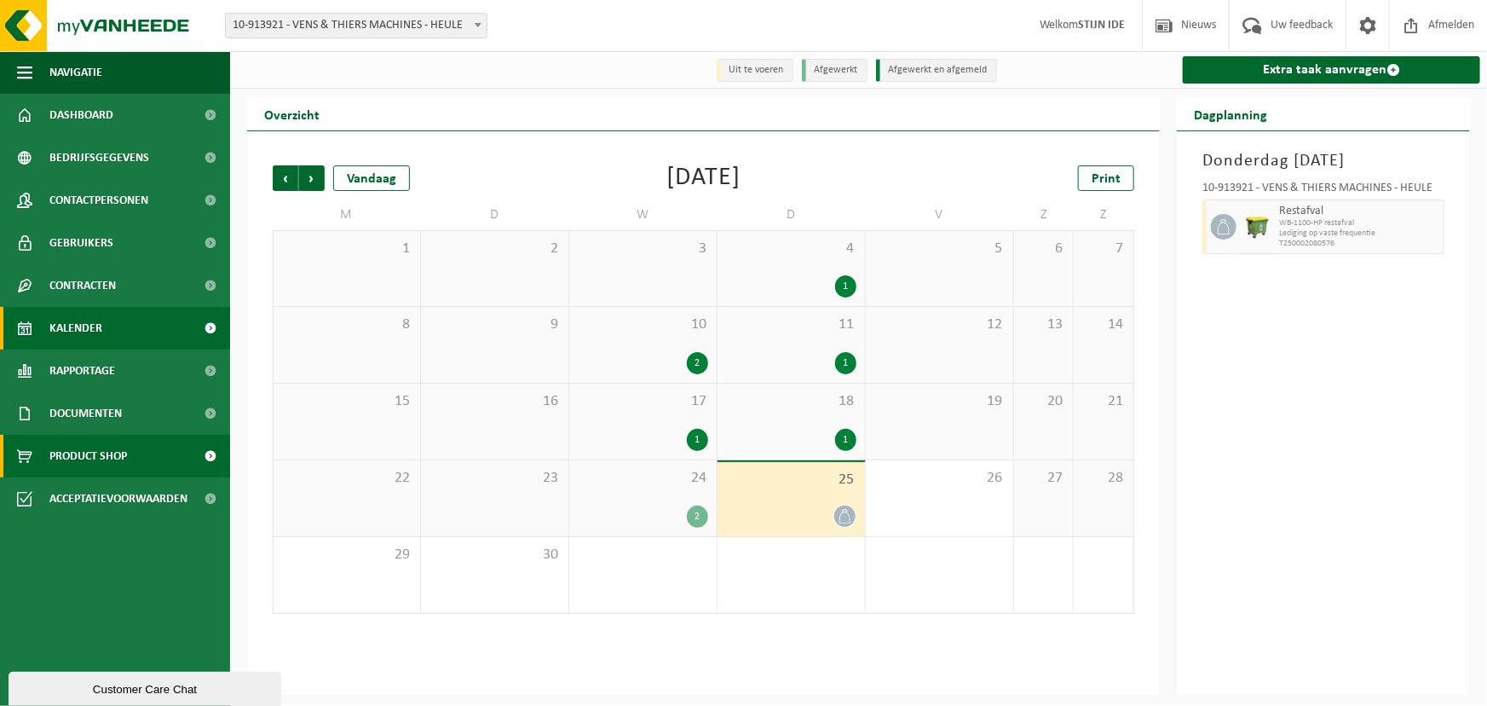
click at [87, 453] on span "Product Shop" at bounding box center [88, 456] width 78 height 43
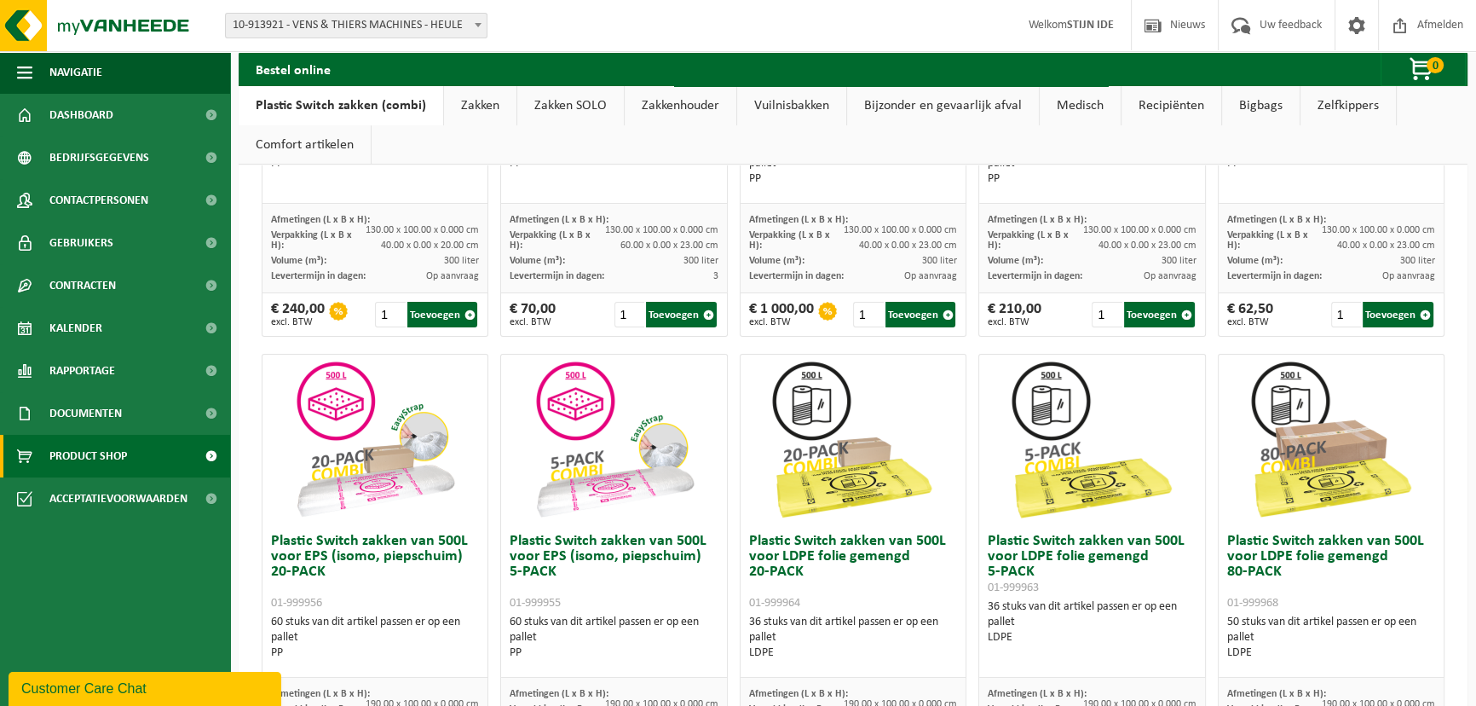
scroll to position [1, 0]
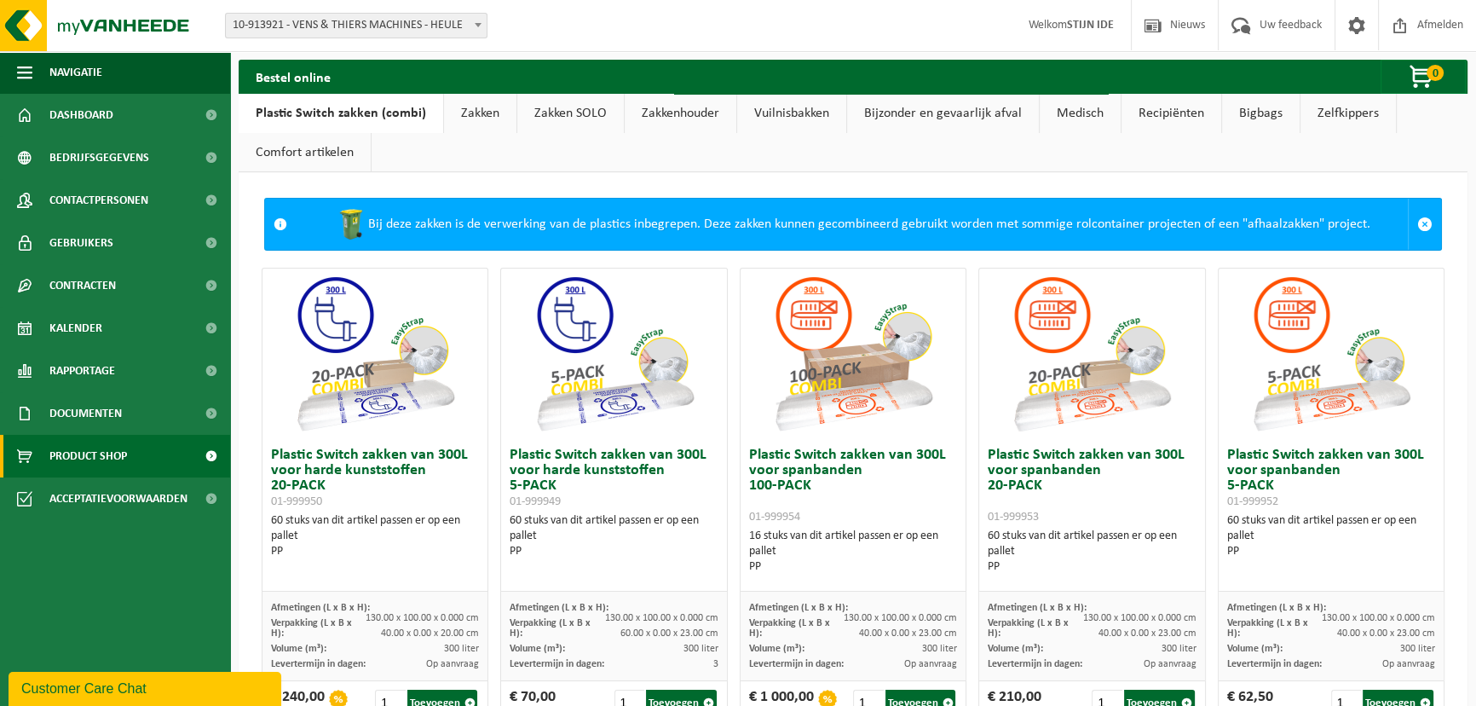
click at [467, 108] on link "Zakken" at bounding box center [480, 113] width 72 height 39
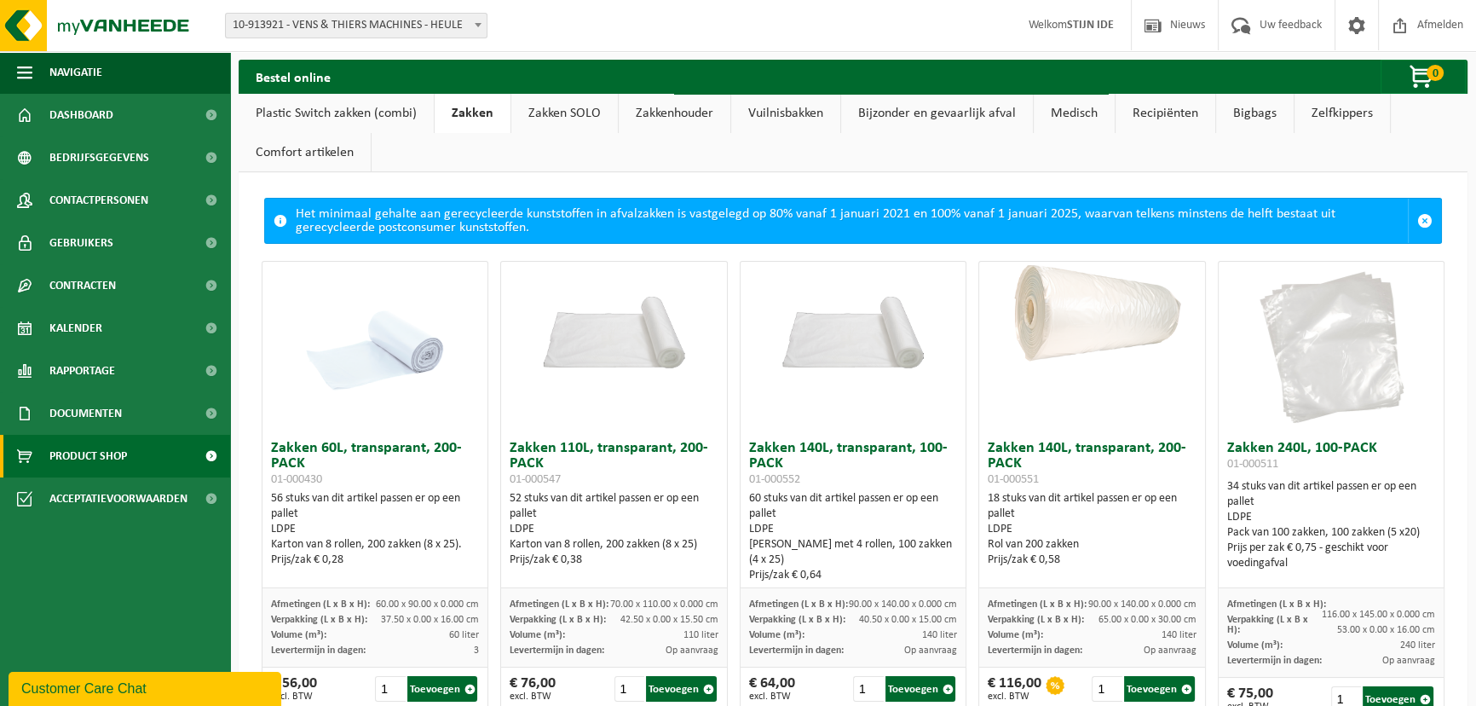
click at [585, 114] on link "Zakken SOLO" at bounding box center [564, 113] width 107 height 39
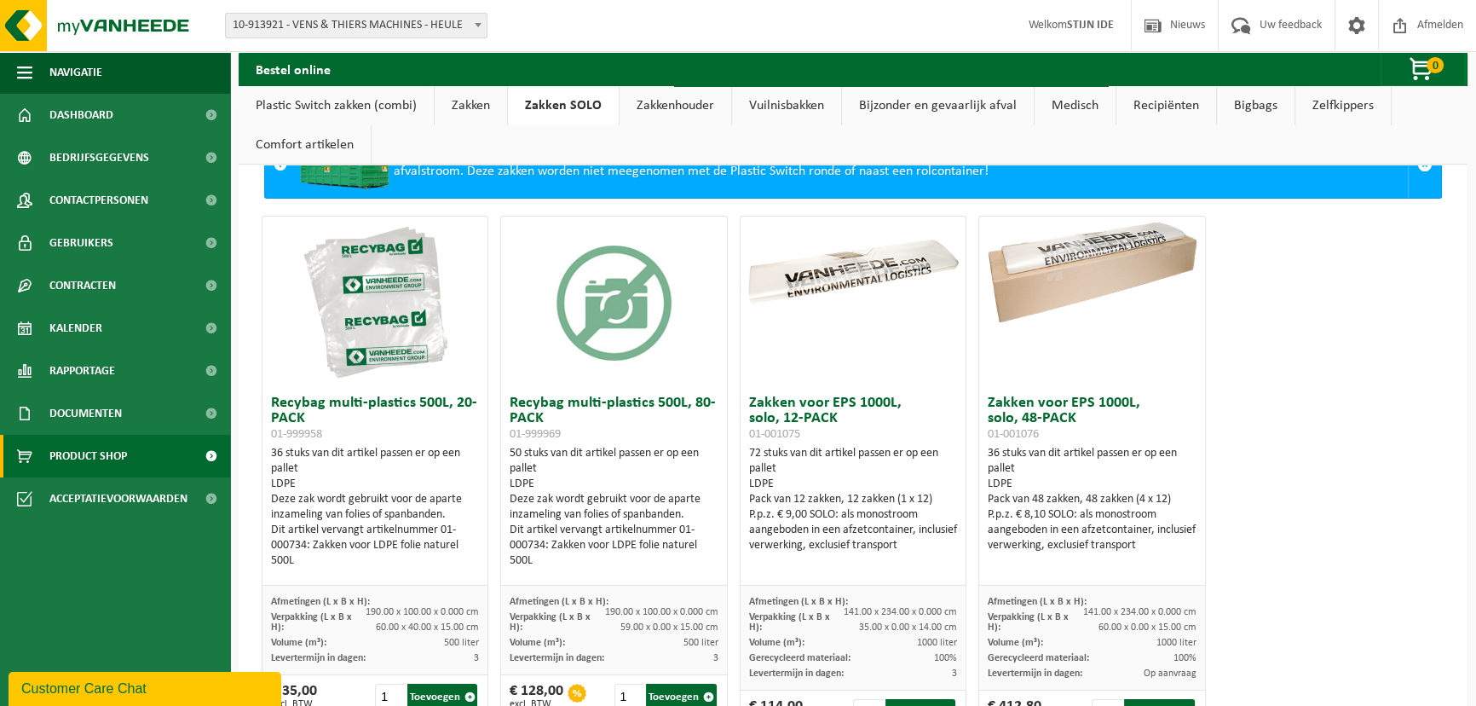
scroll to position [0, 0]
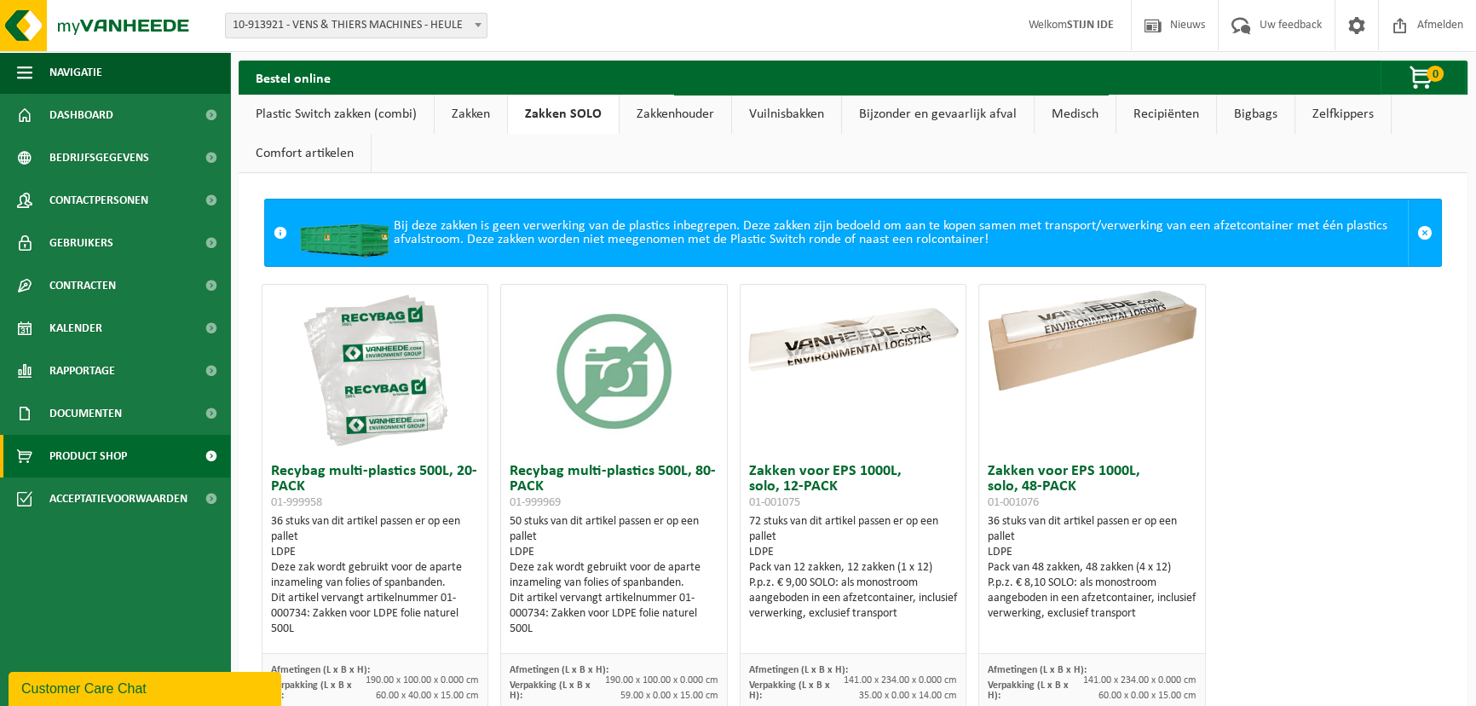
click at [682, 111] on link "Zakkenhouder" at bounding box center [675, 114] width 112 height 39
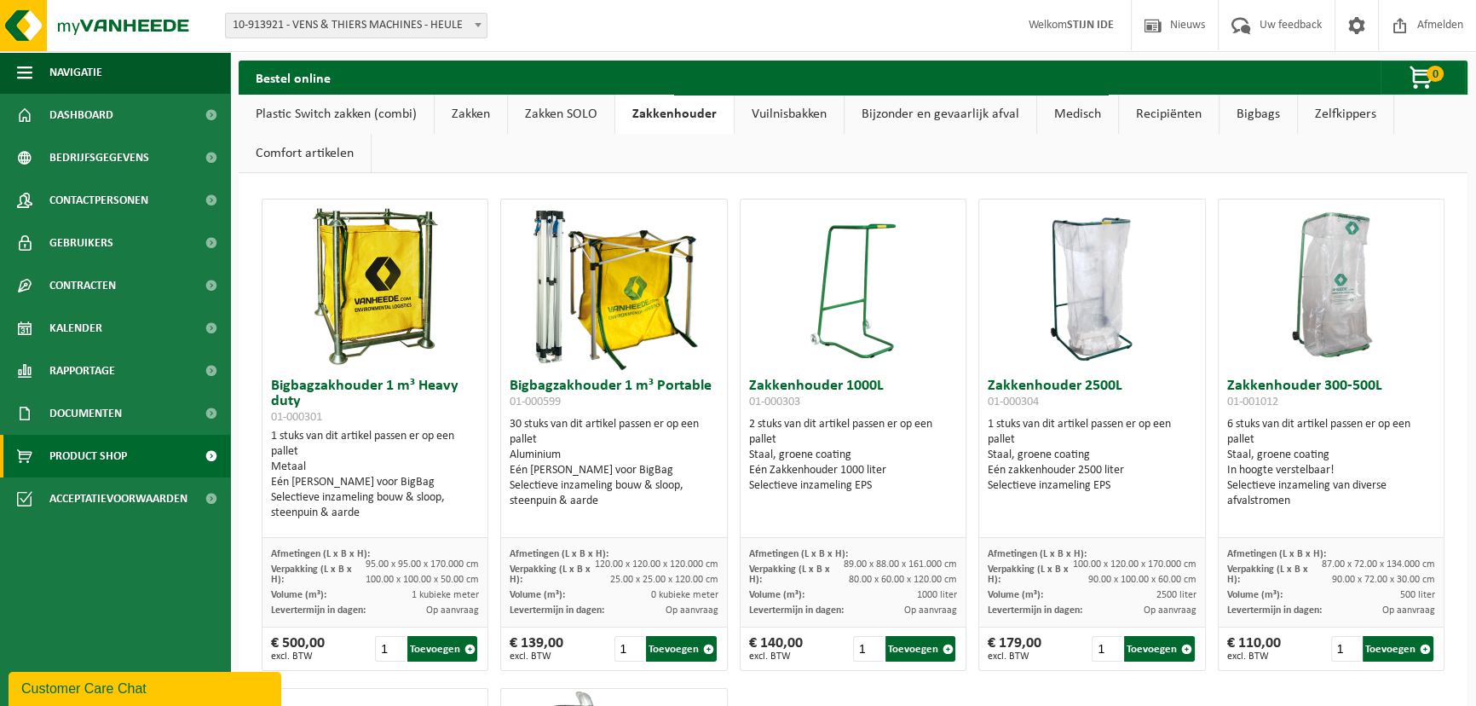
click at [780, 110] on link "Vuilnisbakken" at bounding box center [789, 114] width 109 height 39
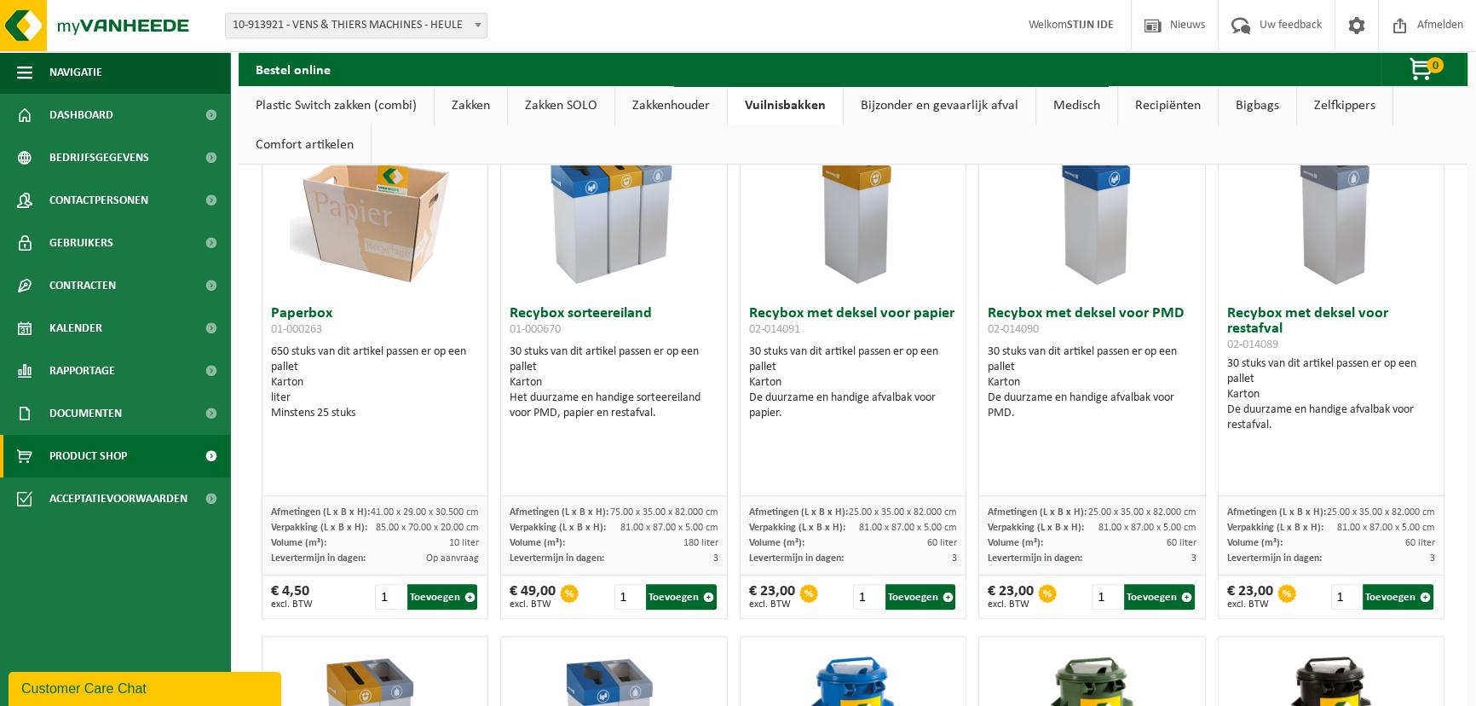
scroll to position [482, 0]
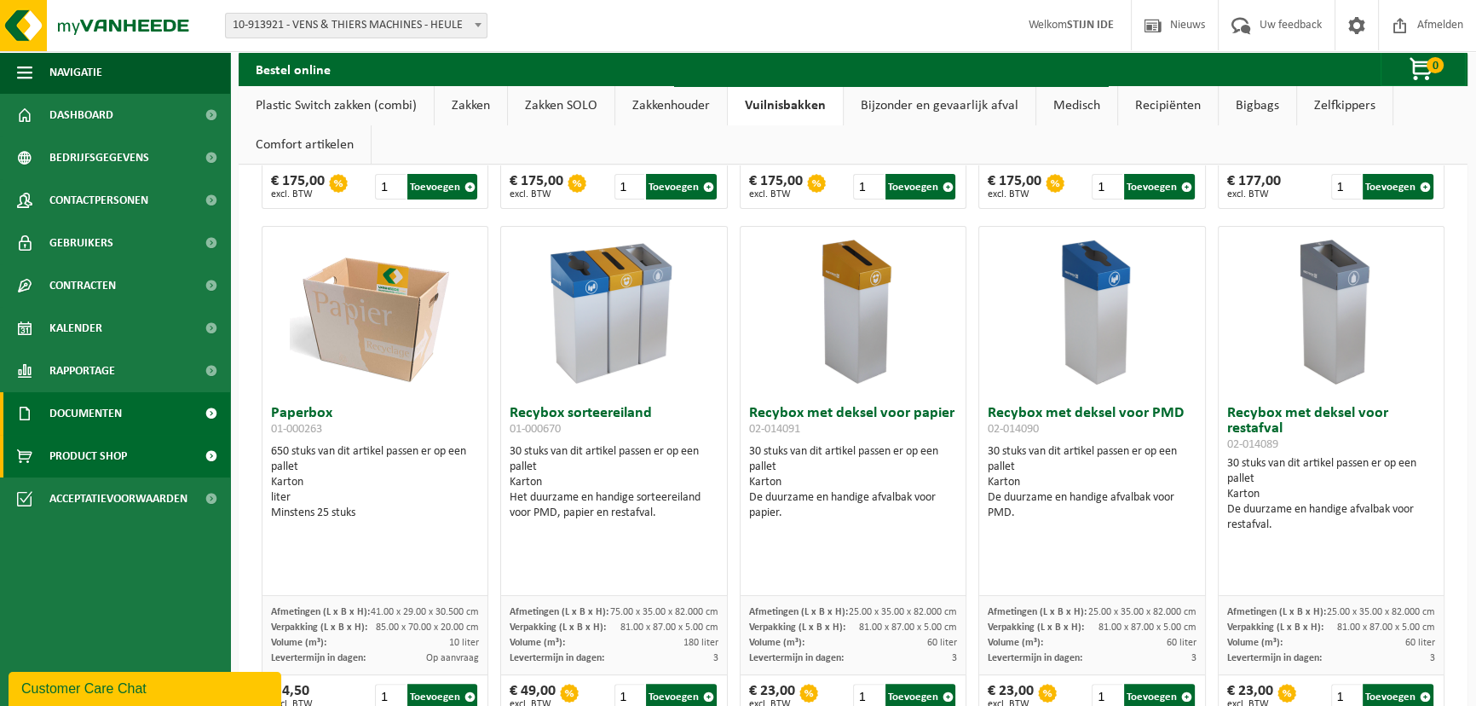
click at [82, 410] on span "Documenten" at bounding box center [85, 413] width 72 height 43
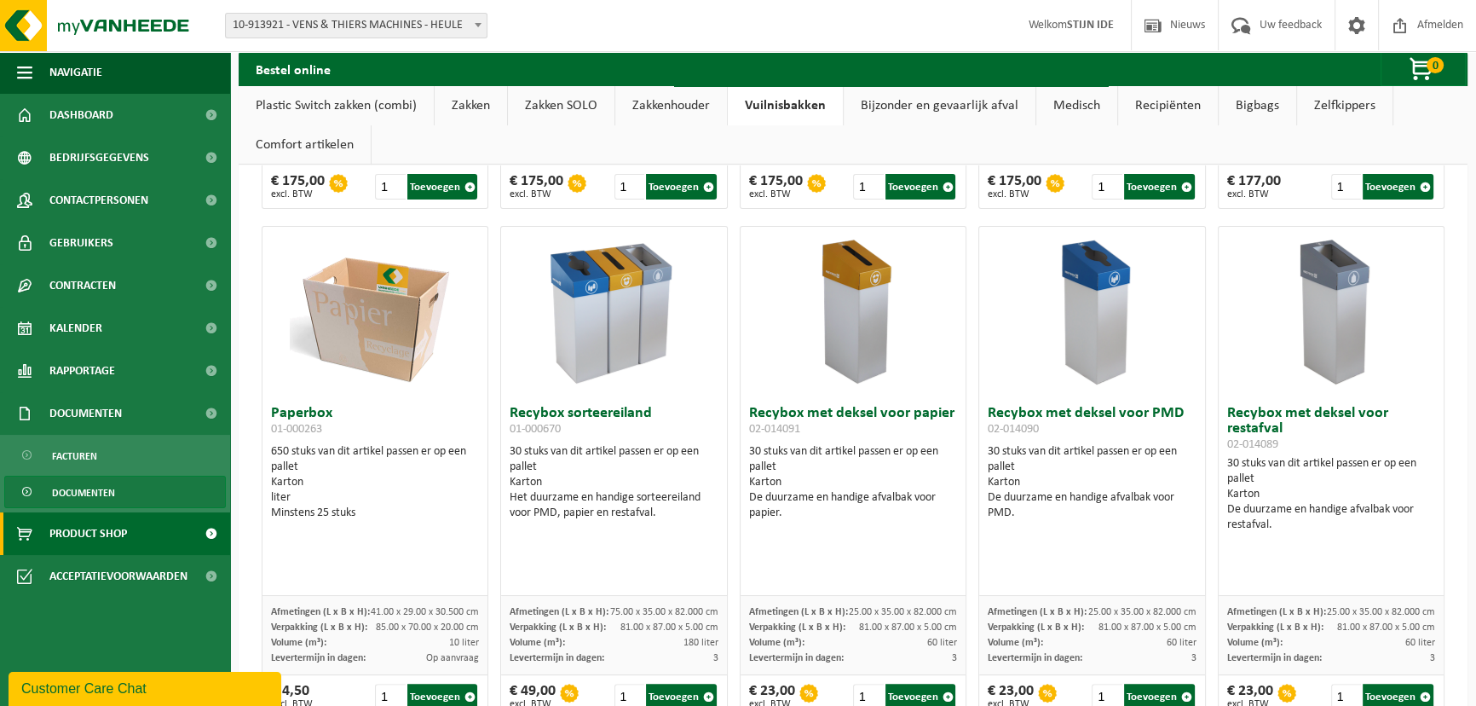
click at [79, 490] on span "Documenten" at bounding box center [83, 492] width 63 height 32
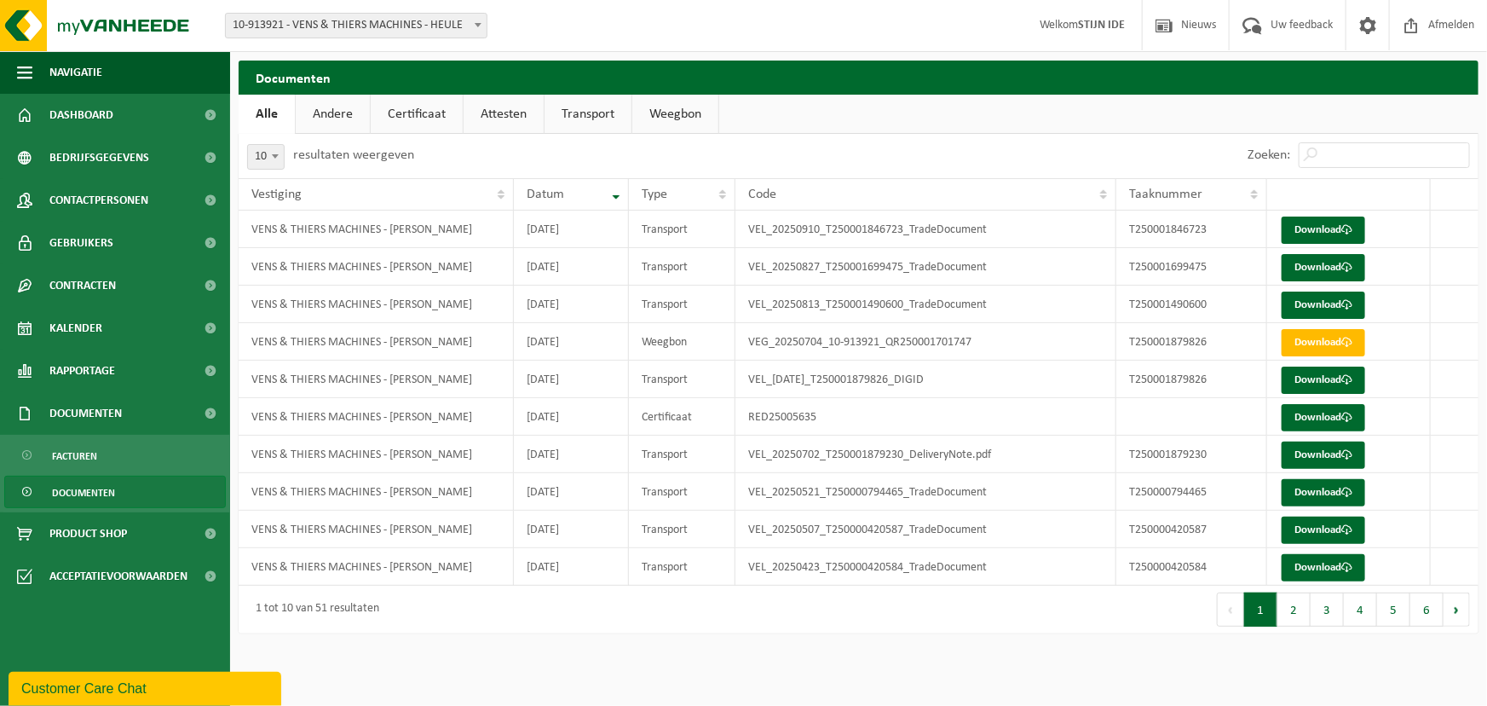
click at [324, 109] on link "Andere" at bounding box center [333, 114] width 74 height 39
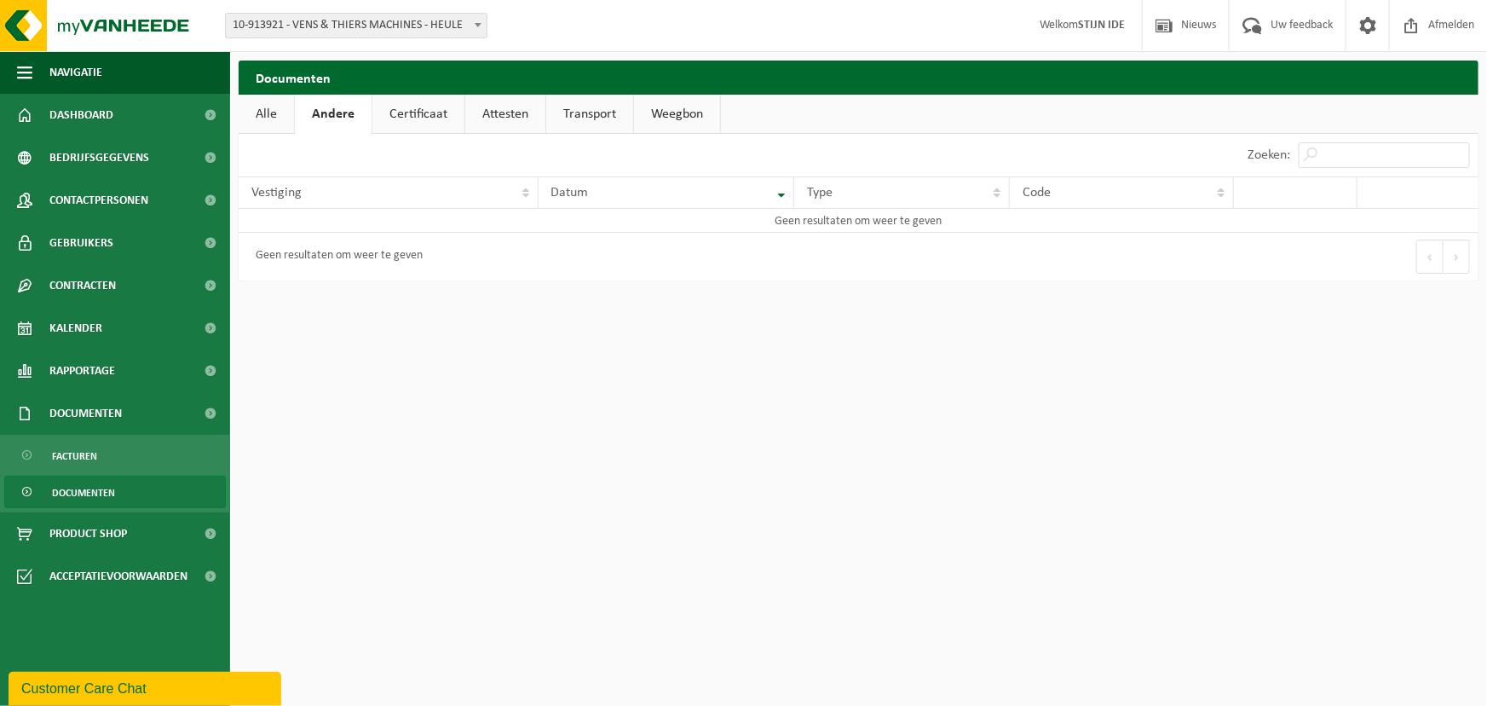
click at [387, 111] on link "Certificaat" at bounding box center [418, 114] width 92 height 39
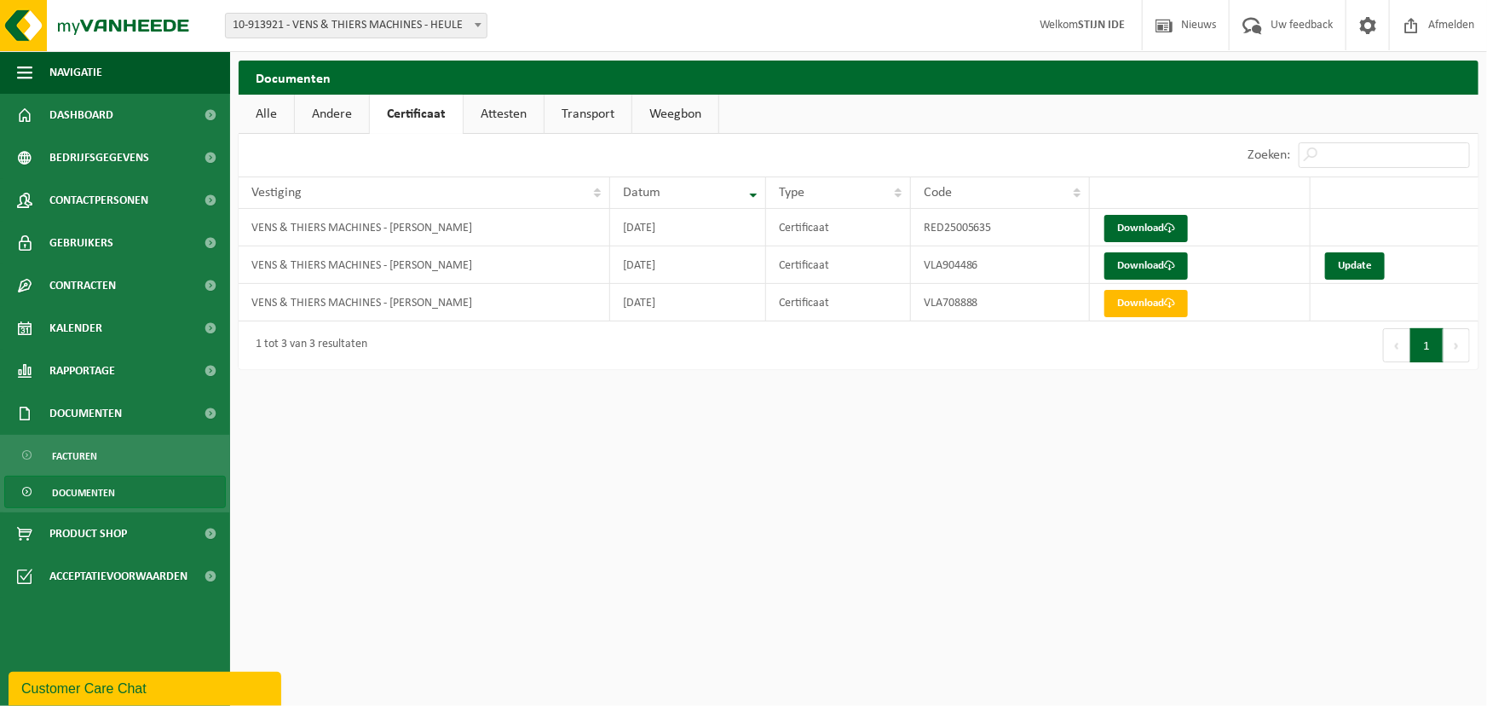
click at [502, 113] on link "Attesten" at bounding box center [504, 114] width 80 height 39
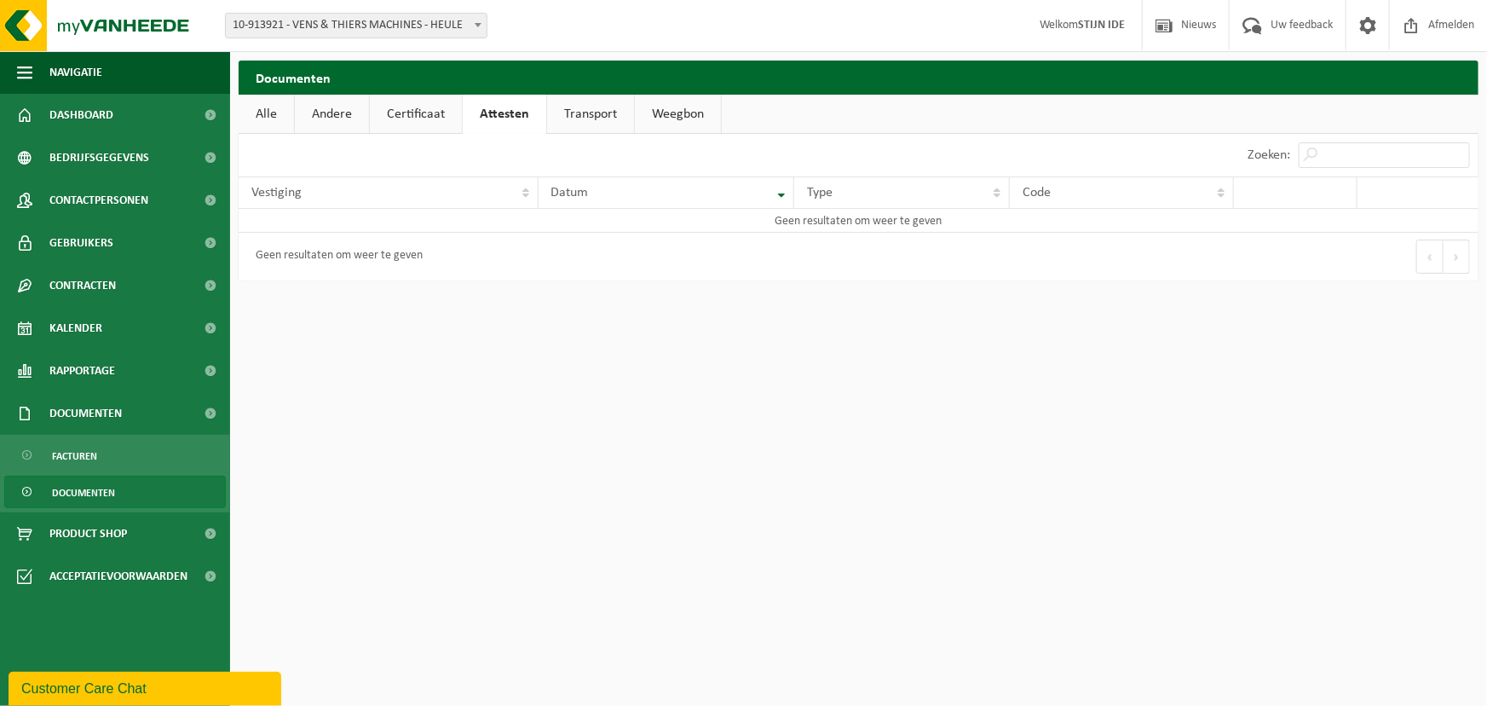
click at [412, 116] on link "Certificaat" at bounding box center [416, 114] width 92 height 39
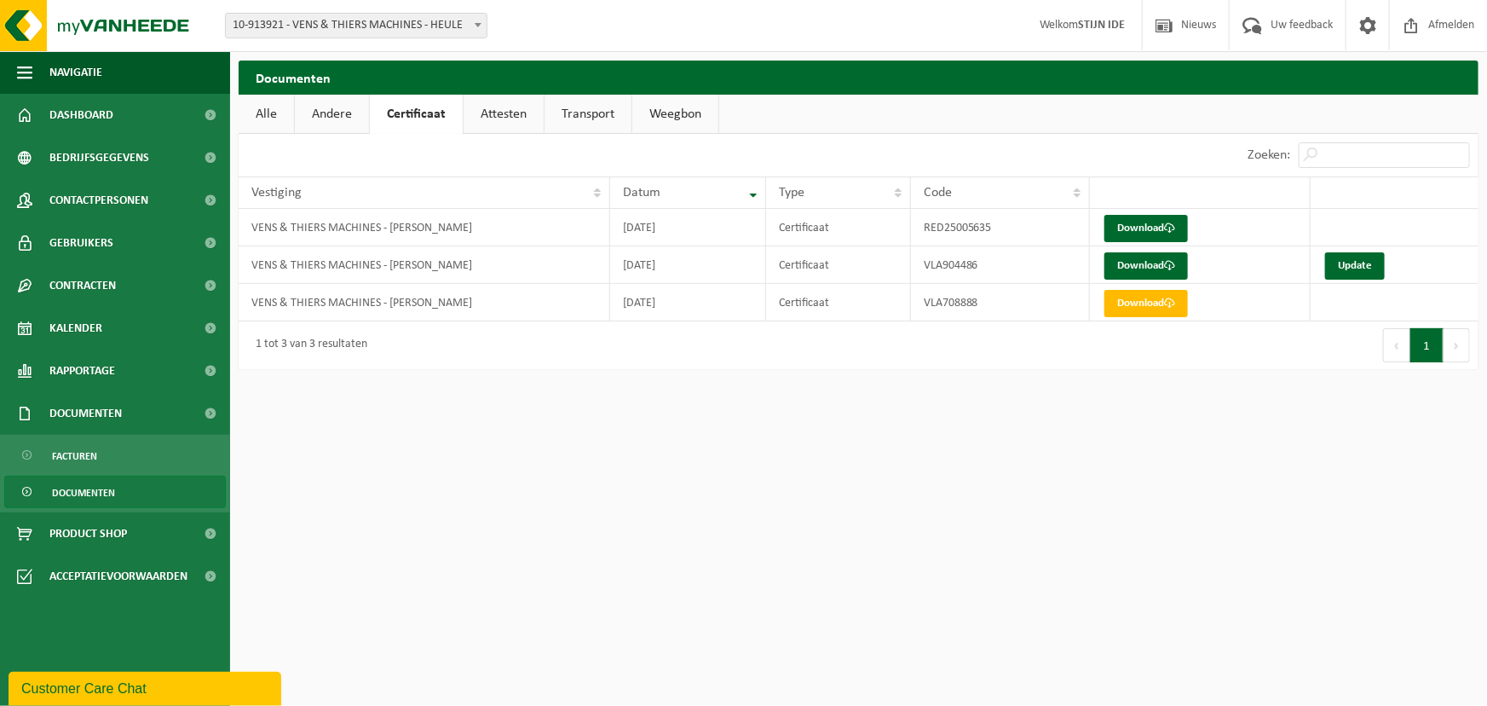
click at [555, 111] on link "Transport" at bounding box center [587, 114] width 87 height 39
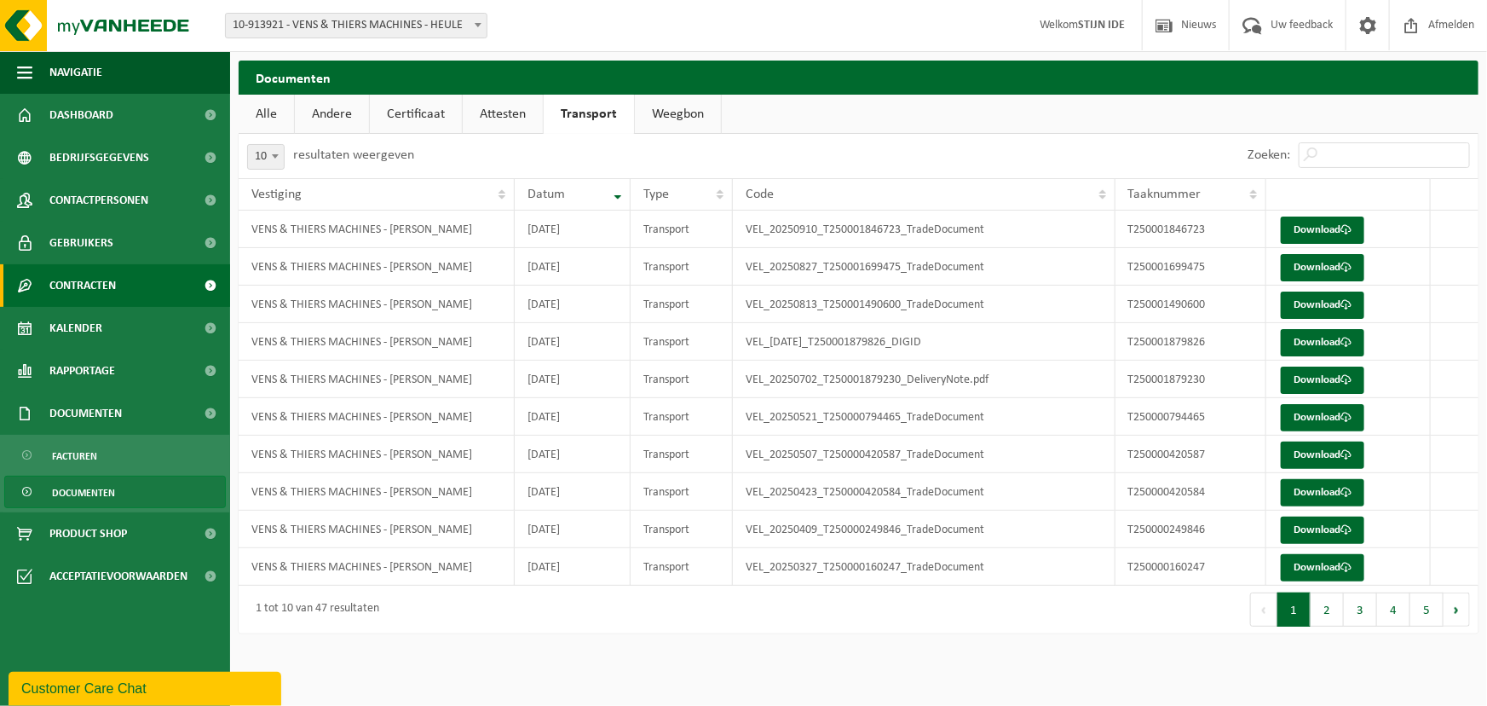
click at [71, 279] on span "Contracten" at bounding box center [82, 285] width 66 height 43
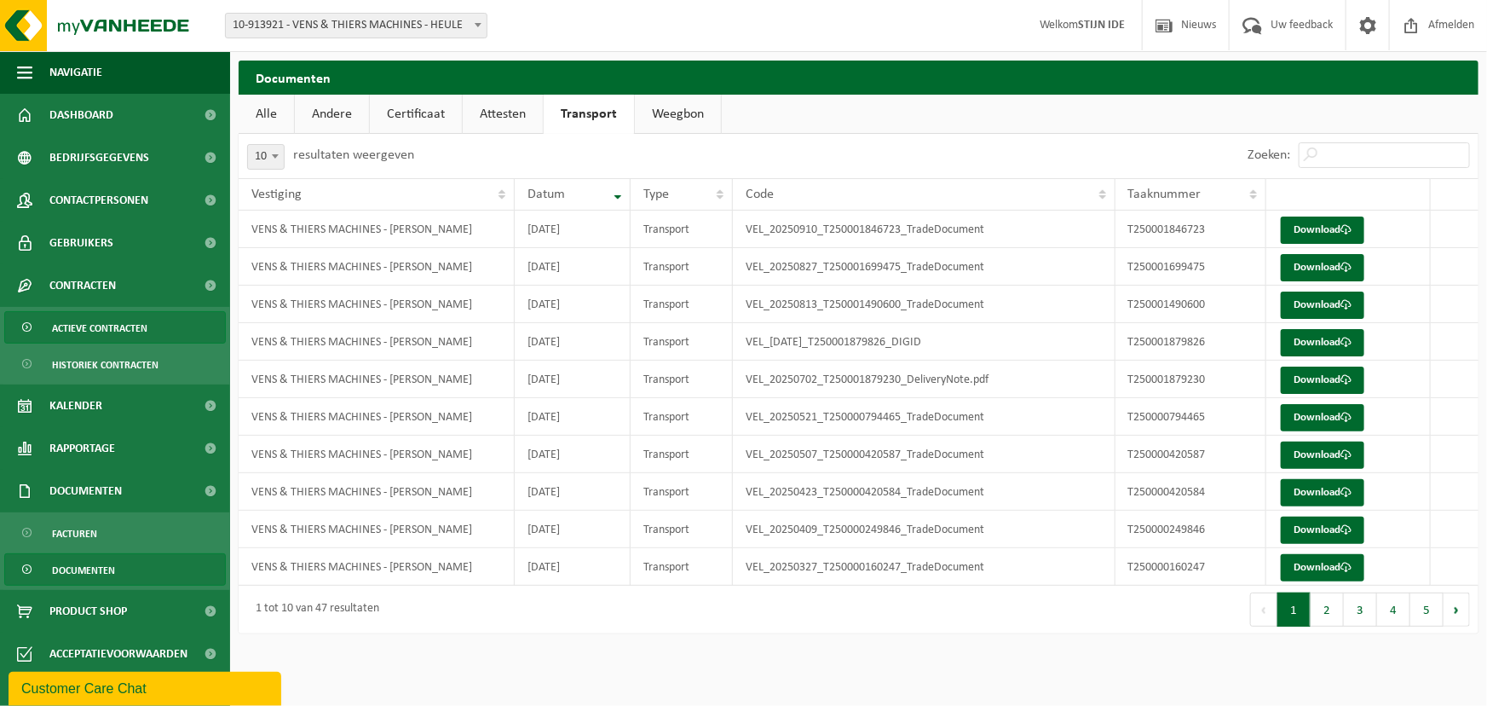
click at [90, 324] on span "Actieve contracten" at bounding box center [99, 328] width 95 height 32
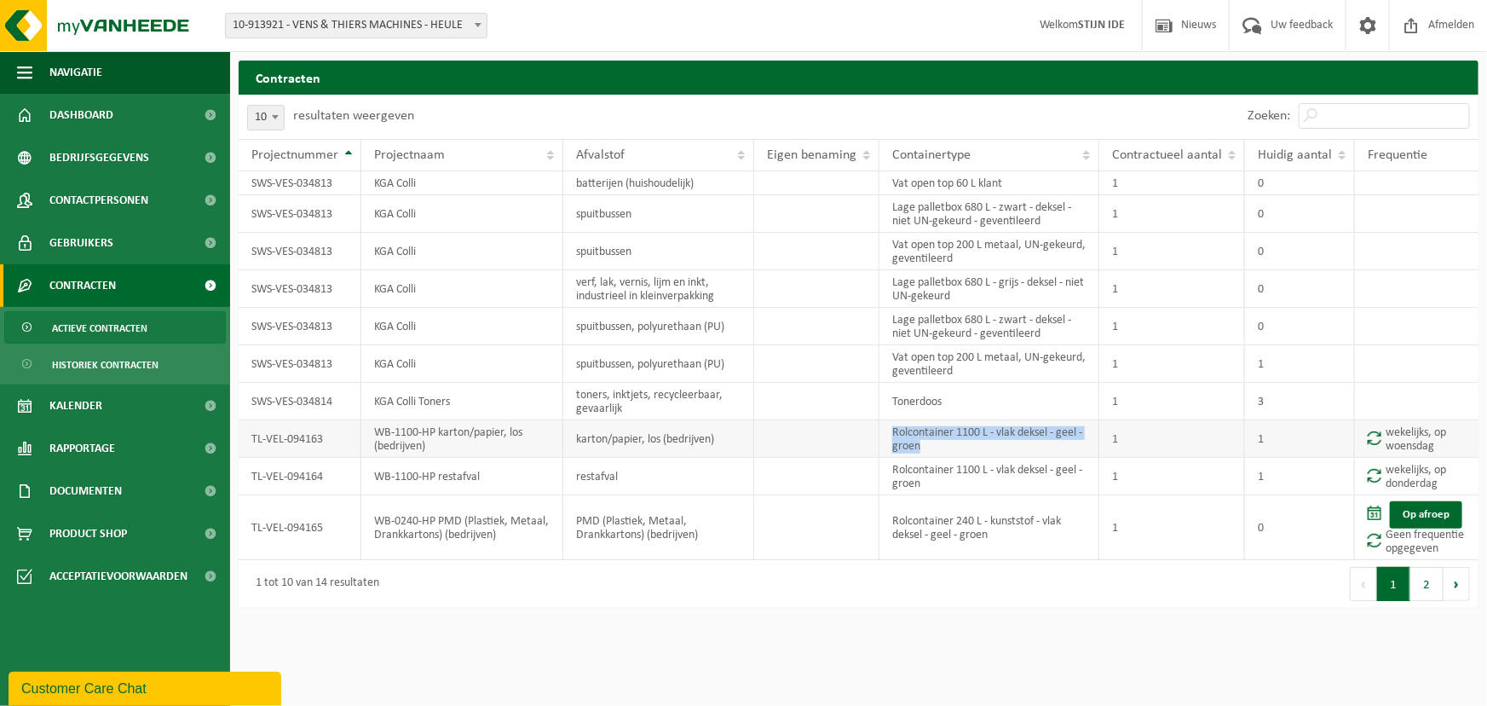
drag, startPoint x: 948, startPoint y: 450, endPoint x: 889, endPoint y: 425, distance: 64.6
click at [889, 425] on td "Rolcontainer 1100 L - vlak deksel - geel - groen" at bounding box center [989, 438] width 221 height 37
copy td "Rolcontainer 1100 L - vlak deksel - geel - groen"
click at [82, 530] on span "Product Shop" at bounding box center [88, 533] width 78 height 43
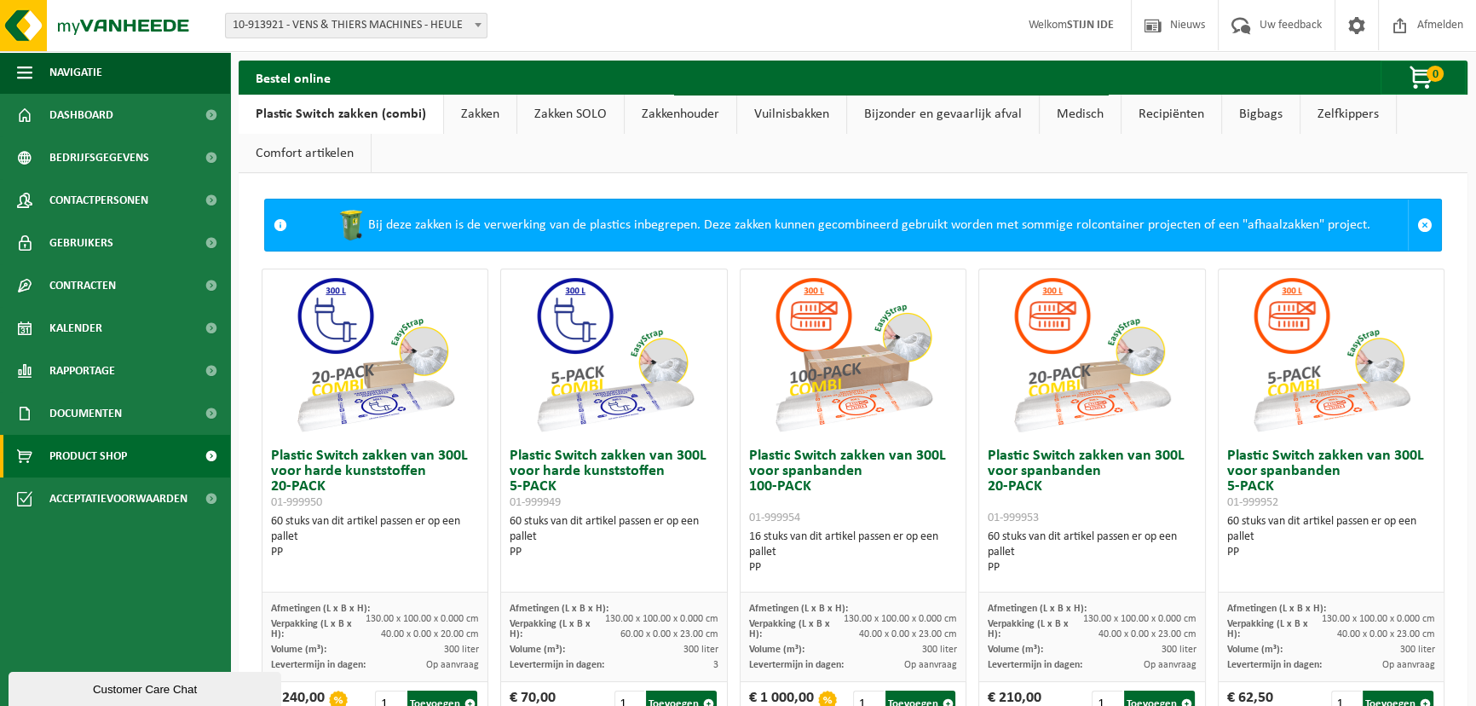
drag, startPoint x: 118, startPoint y: 679, endPoint x: 118, endPoint y: 1086, distance: 406.5
click at [118, 683] on div "Customer Care Chat" at bounding box center [144, 689] width 247 height 13
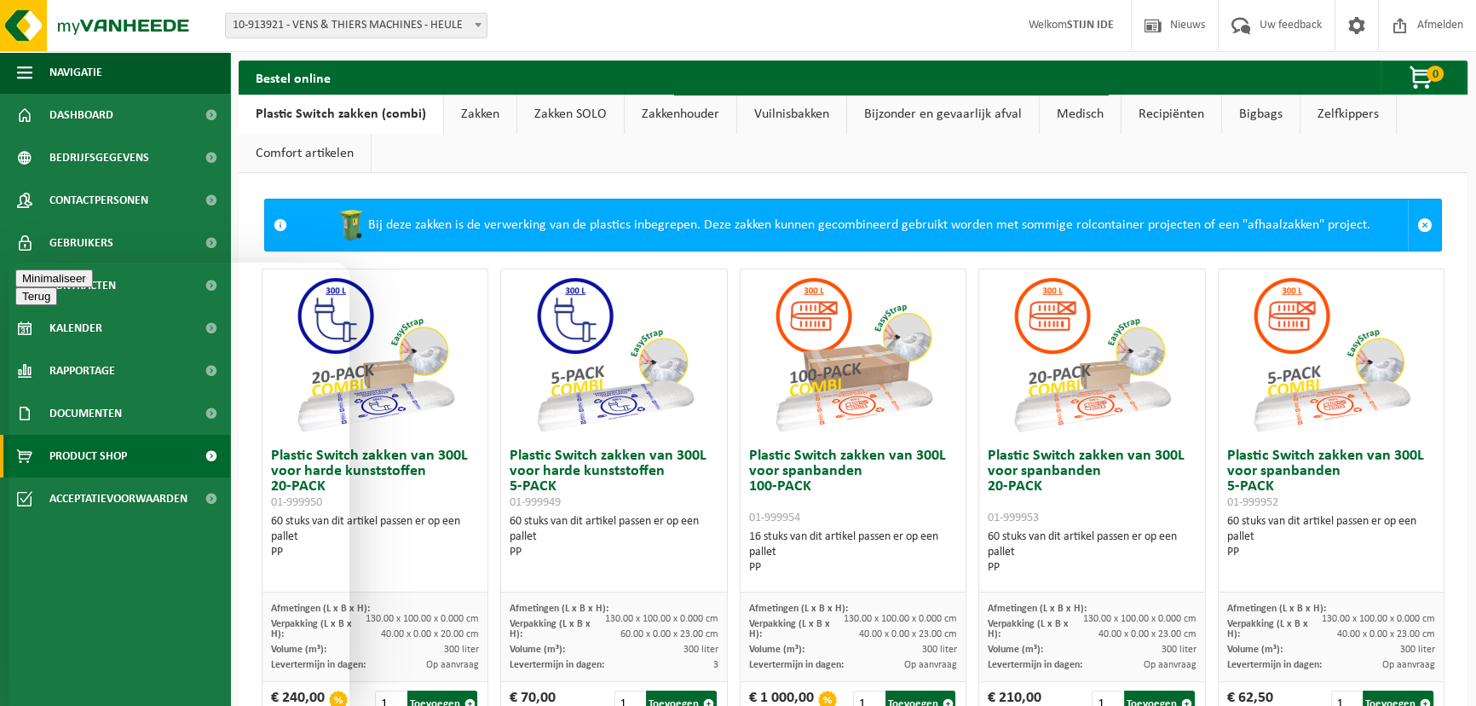
paste textarea "Rolcontainer 1100 L - vlak deksel - geel - groen"
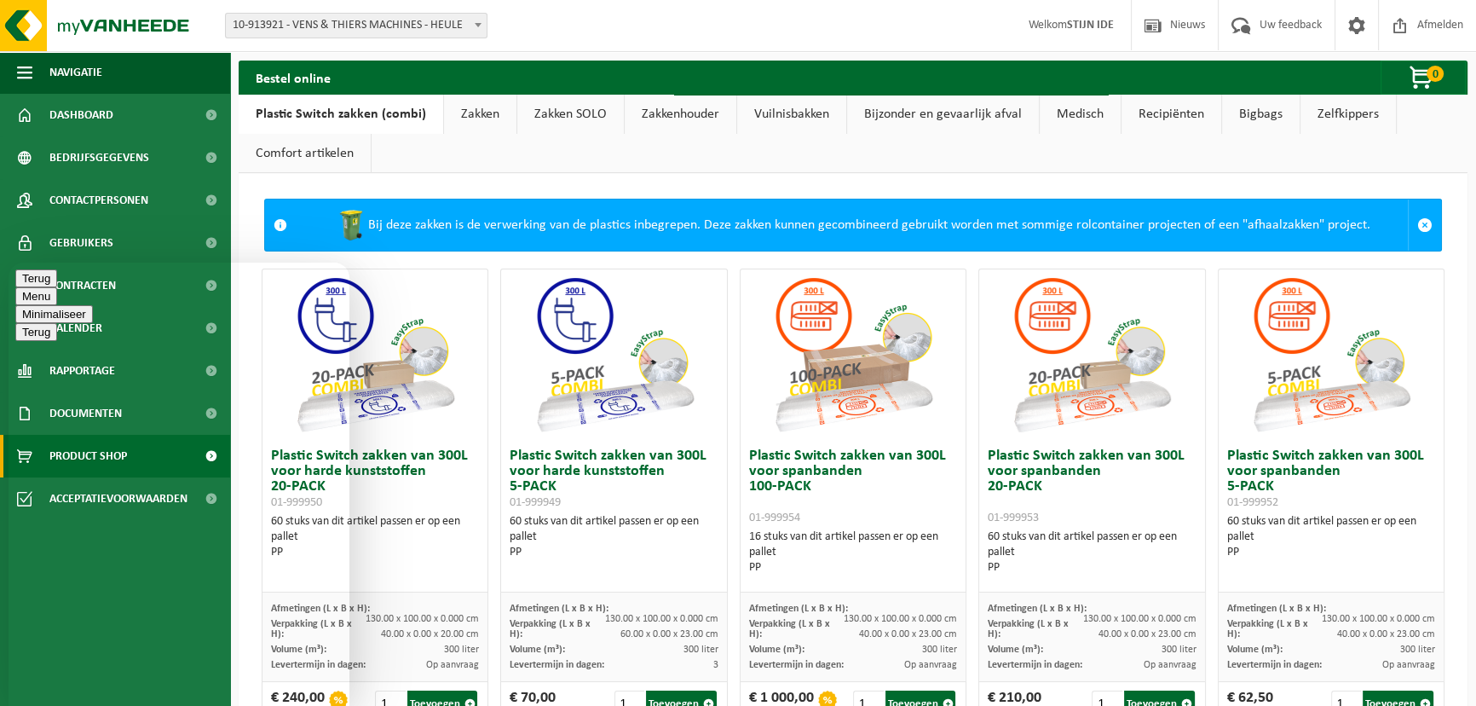
type textarea "Hallo kunnen we dit type container huren of kopen voor houtstof in op te vangen…"
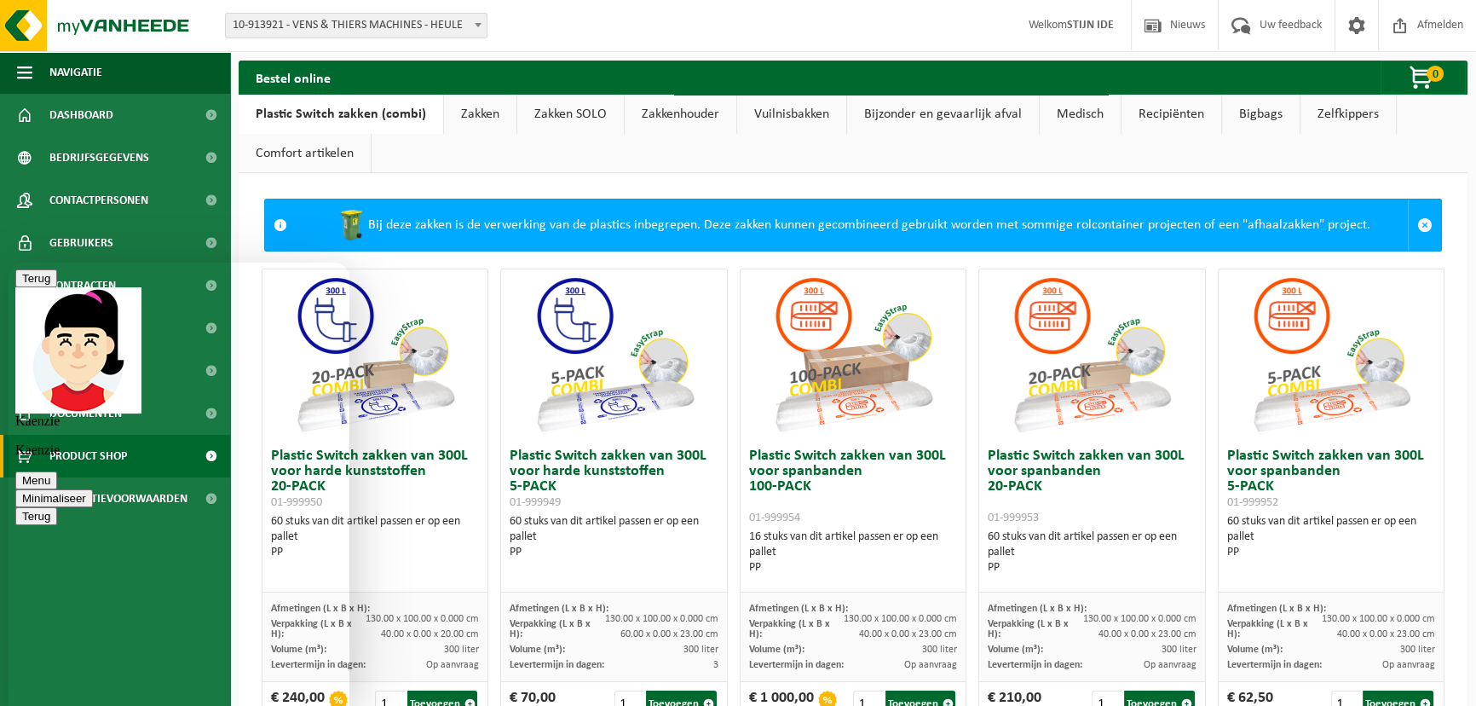
type textarea "Is hiervoor een aparte afvalstroom of loopt dit mee met gemengd afval?"
type textarea "deze worden geplaatst onder een nieuwe stofafzuiging die nu in aanbouw is."
type textarea "Kan u ons een prijsvoorstel doen? op koop of huurbasis."
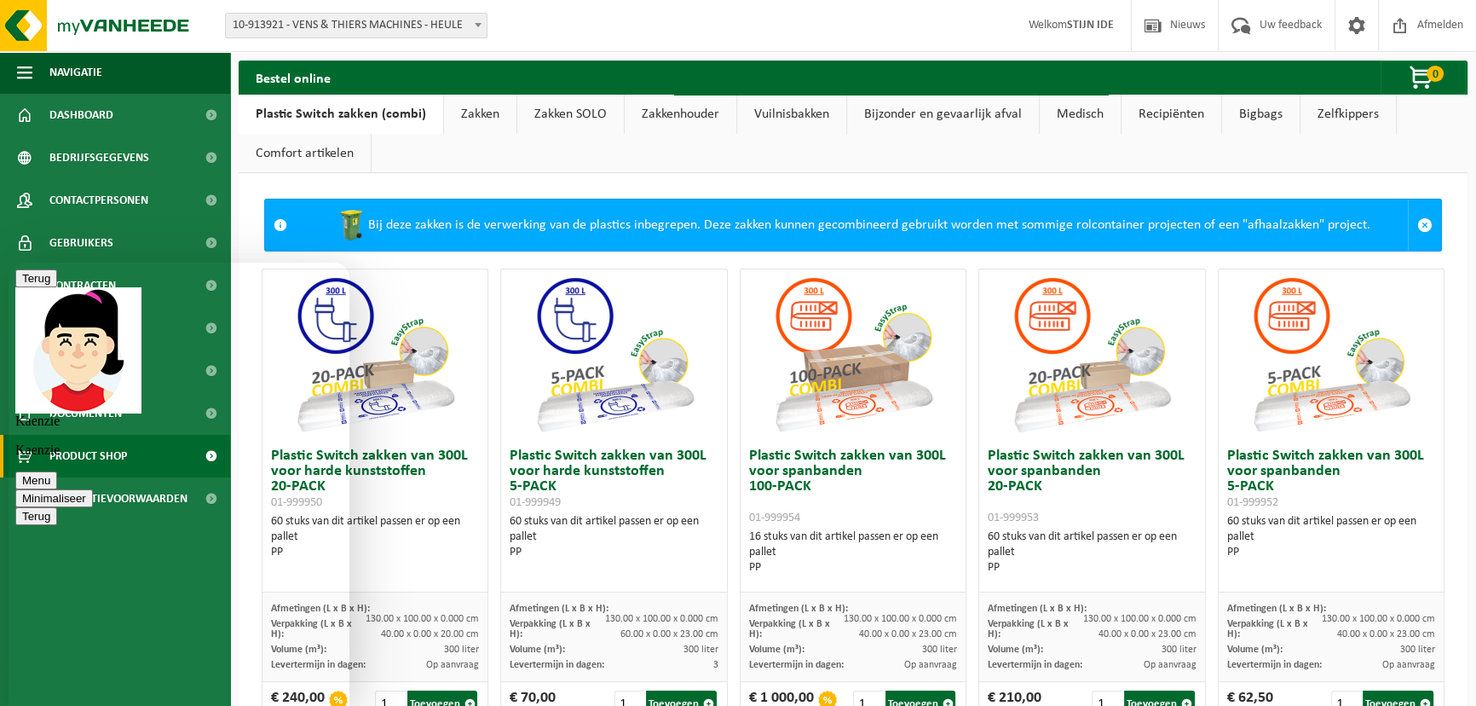
type textarea "ja dit kunnen jullie zo doen."
type textarea "alvast dank"
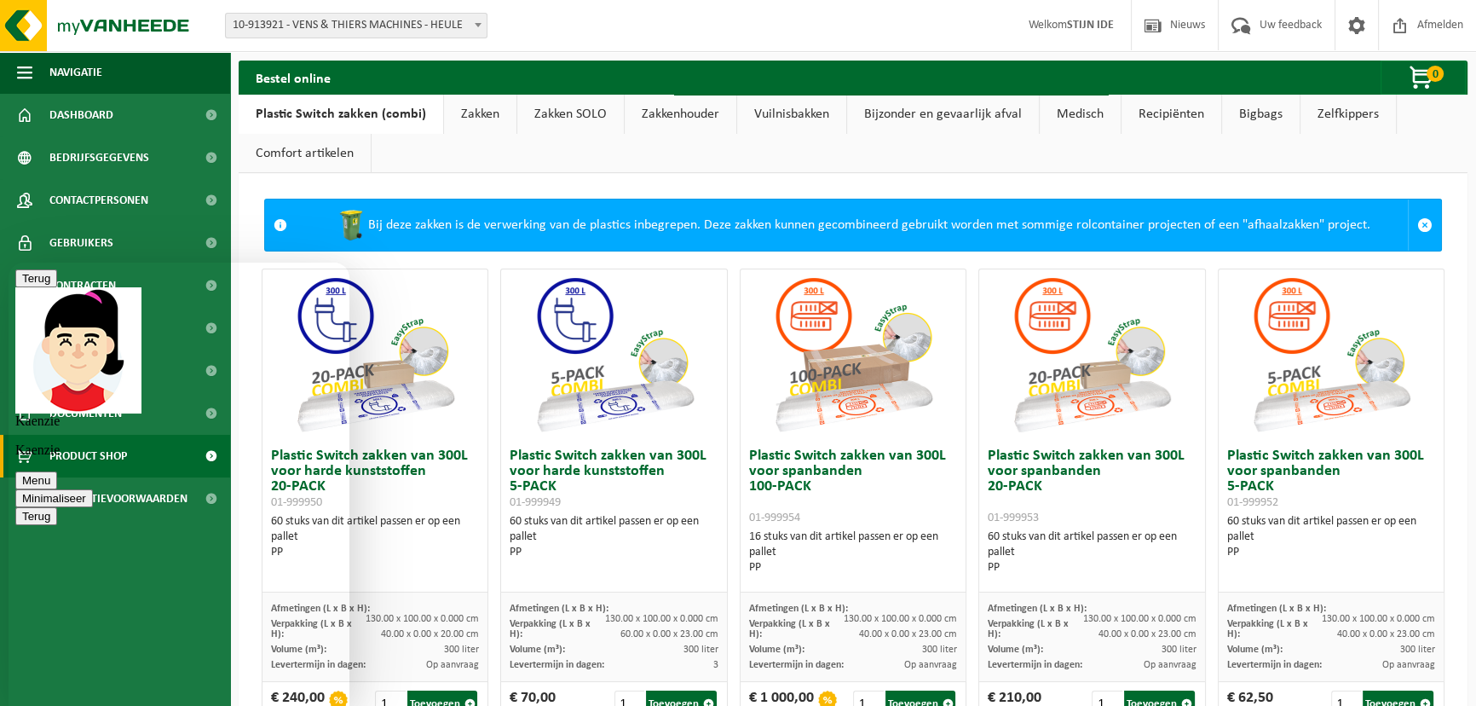
type textarea "top dank je"
click at [93, 489] on button "Minimaliseer" at bounding box center [54, 498] width 78 height 18
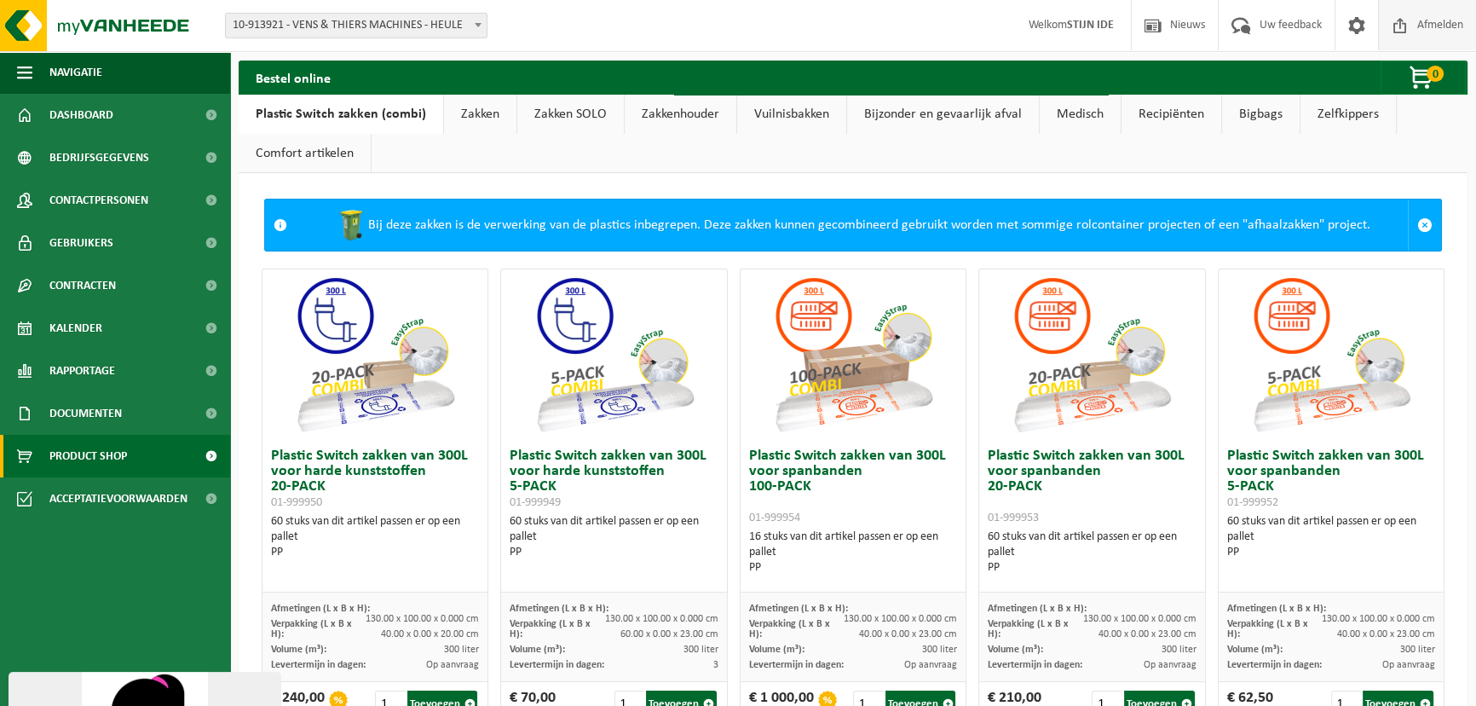
click at [1443, 9] on span "Afmelden" at bounding box center [1440, 25] width 55 height 50
